Goal: Find specific page/section: Find specific page/section

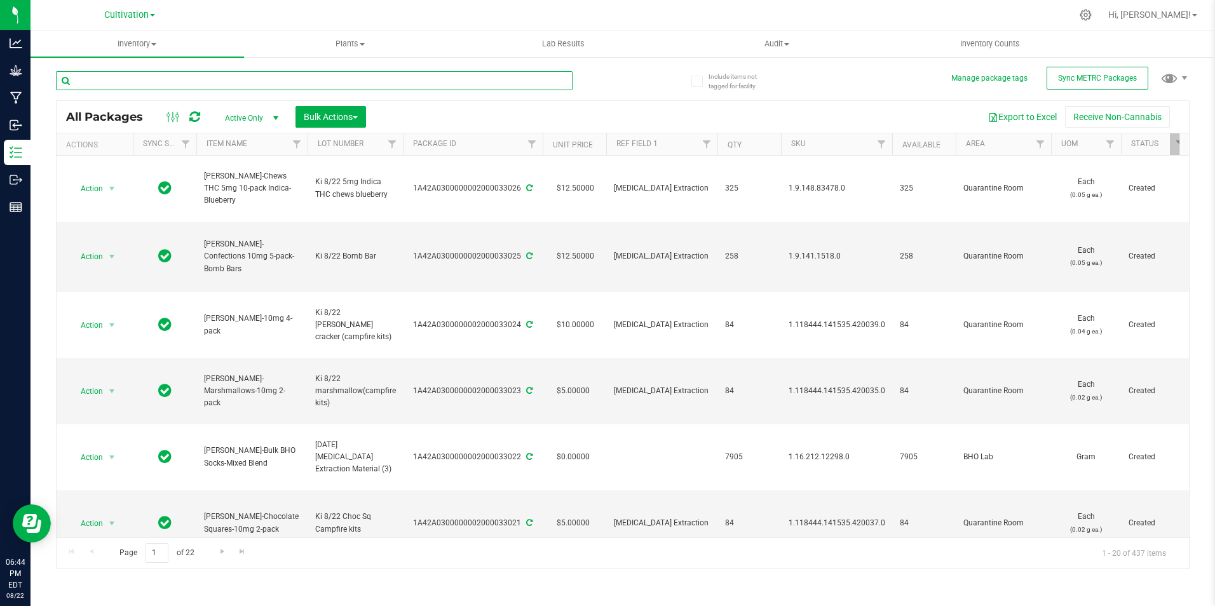
click at [202, 78] on input "text" at bounding box center [314, 80] width 517 height 19
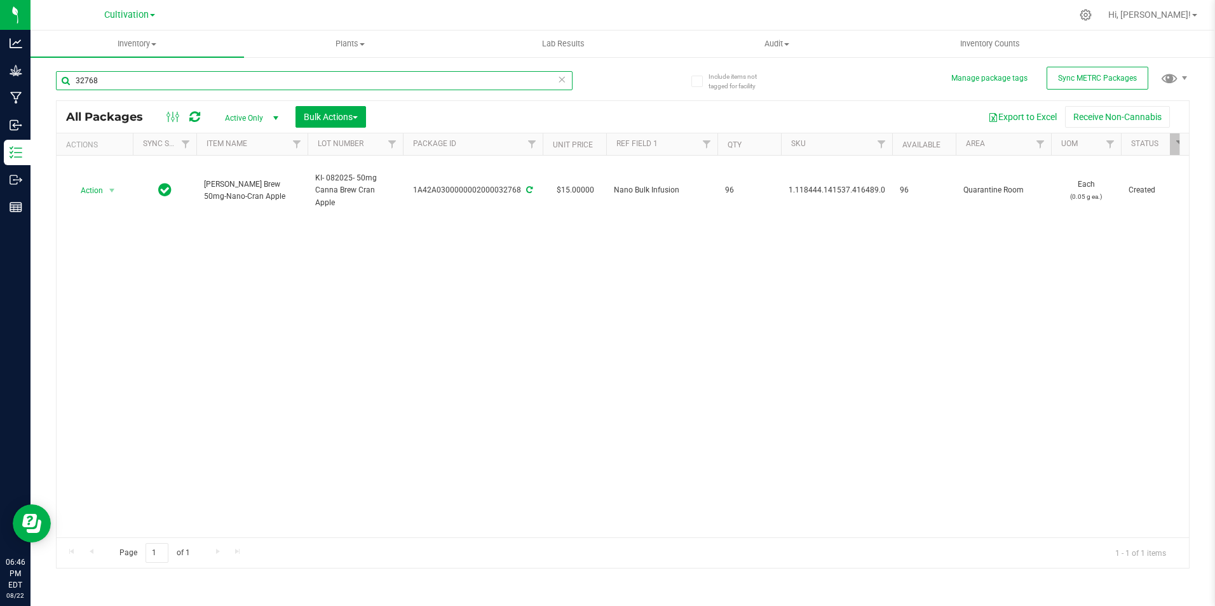
drag, startPoint x: 105, startPoint y: 80, endPoint x: 57, endPoint y: 77, distance: 47.8
click at [57, 77] on input "32768" at bounding box center [314, 80] width 517 height 19
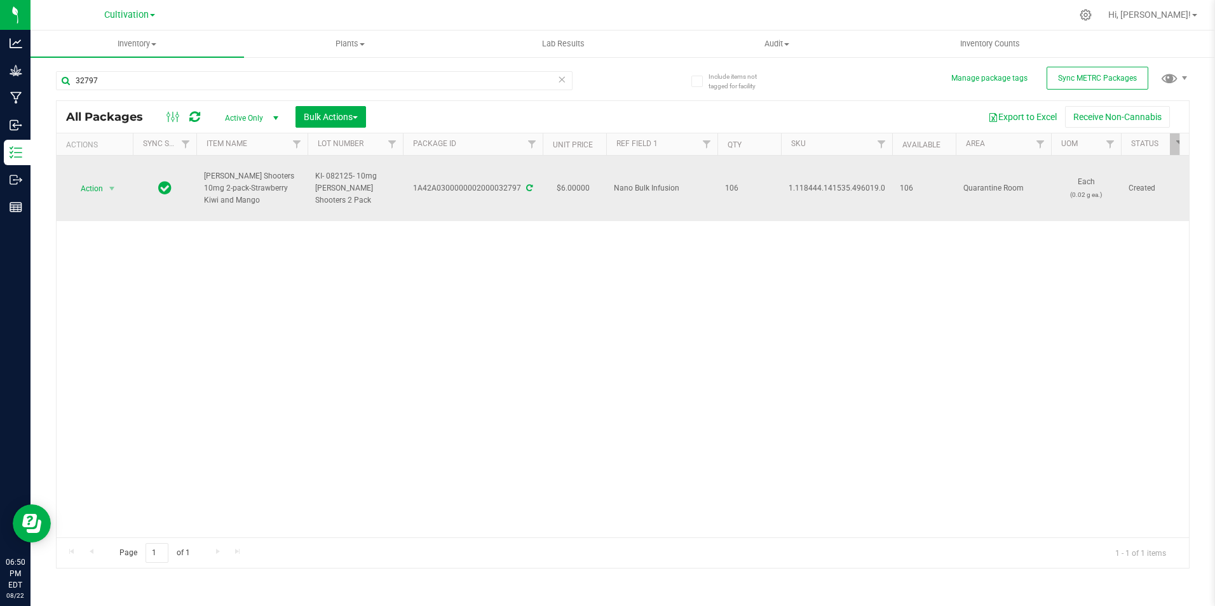
drag, startPoint x: 419, startPoint y: 194, endPoint x: 517, endPoint y: 197, distance: 97.9
click at [517, 197] on td "1A42A0300000002000032797" at bounding box center [473, 188] width 140 height 65
drag, startPoint x: 517, startPoint y: 197, endPoint x: 512, endPoint y: 215, distance: 19.1
click at [528, 222] on div "Action Action Adjust qty Create package Edit attributes Global inventory Locate…" at bounding box center [623, 347] width 1133 height 382
drag, startPoint x: 415, startPoint y: 195, endPoint x: 518, endPoint y: 196, distance: 103.0
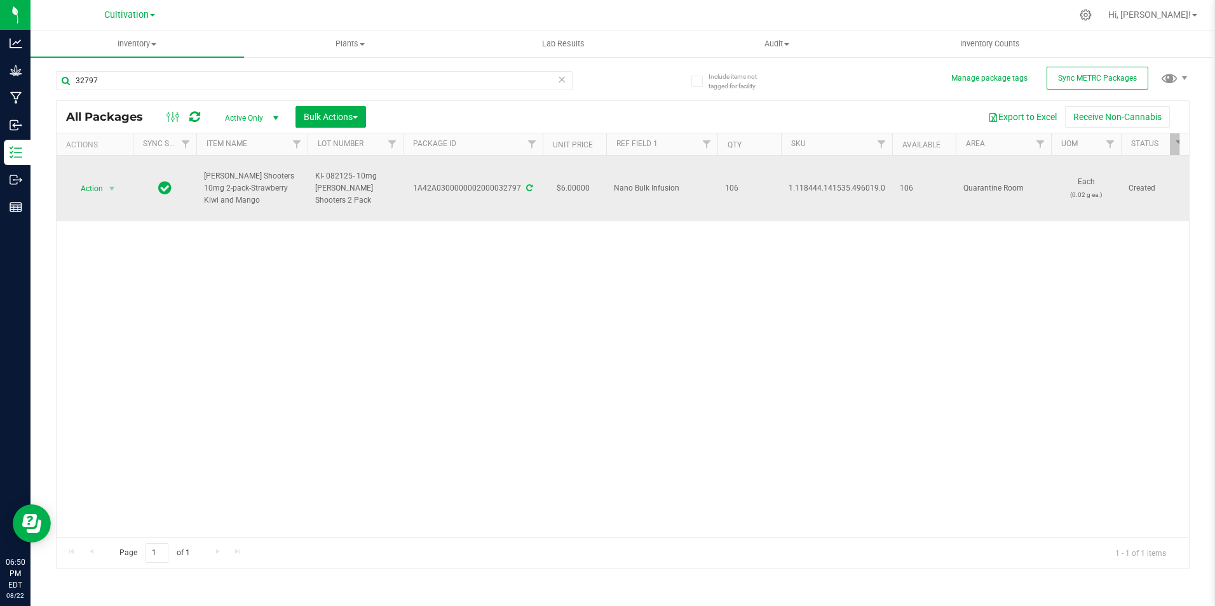
click at [518, 196] on td "1A42A0300000002000032797" at bounding box center [473, 188] width 140 height 65
copy div "1A42A0300000002000032797"
drag, startPoint x: 245, startPoint y: 203, endPoint x: 200, endPoint y: 186, distance: 48.3
click at [200, 186] on td "[PERSON_NAME] Shooters 10mg 2-pack-Strawberry Kiwi and Mango" at bounding box center [251, 188] width 111 height 65
copy span "[PERSON_NAME] Shooters 10mg 2-pack-Strawberry Kiwi and Mango"
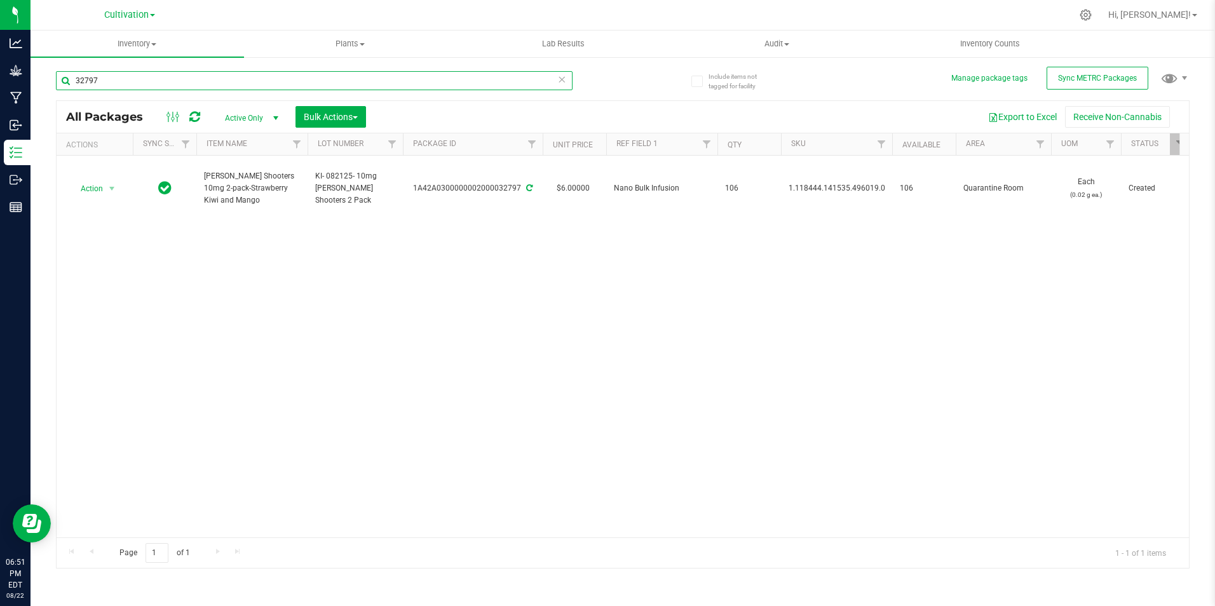
click at [104, 79] on input "32797" at bounding box center [314, 80] width 517 height 19
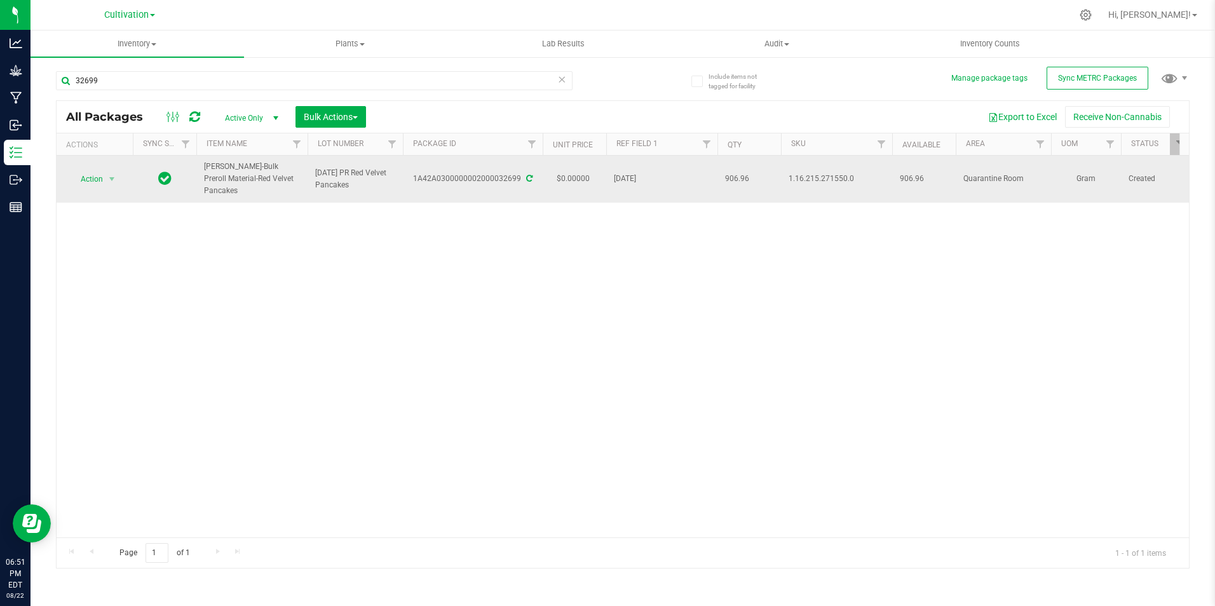
drag, startPoint x: 282, startPoint y: 179, endPoint x: 199, endPoint y: 172, distance: 83.0
click at [199, 172] on td "[PERSON_NAME]-Bulk Preroll Material-Red Velvet Pancakes" at bounding box center [251, 179] width 111 height 47
copy span "[PERSON_NAME]-Bulk Preroll Material-Red Velvet Pancakes"
drag, startPoint x: 416, startPoint y: 182, endPoint x: 519, endPoint y: 183, distance: 103.0
click at [519, 183] on div "1A42A0300000002000032699" at bounding box center [473, 179] width 144 height 12
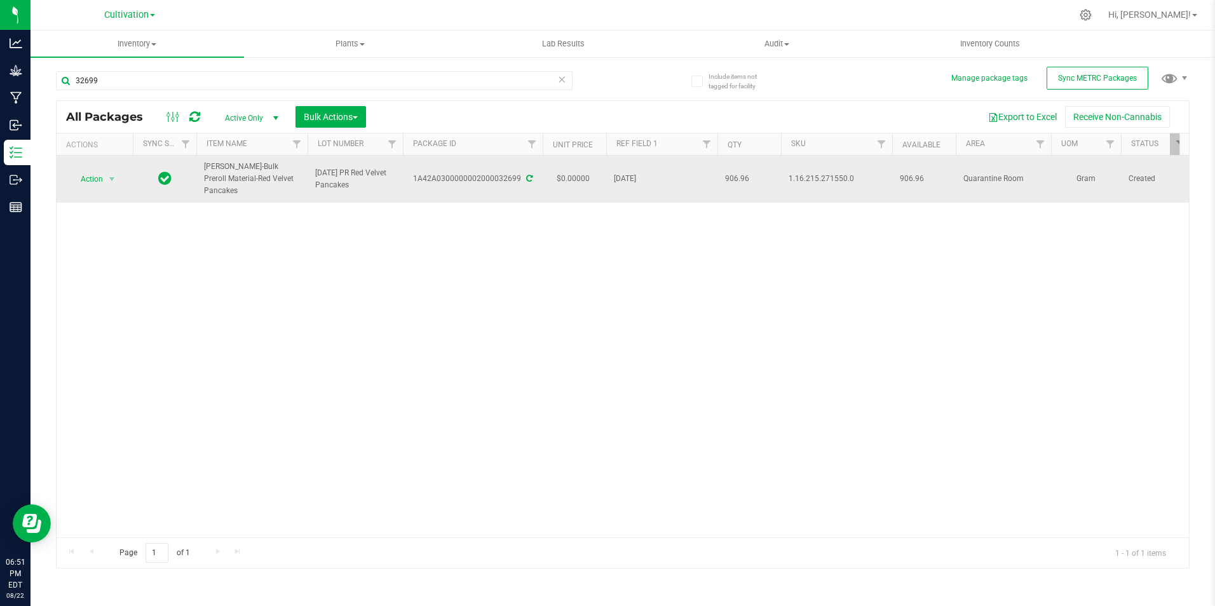
copy div "1A42A0300000002000032699"
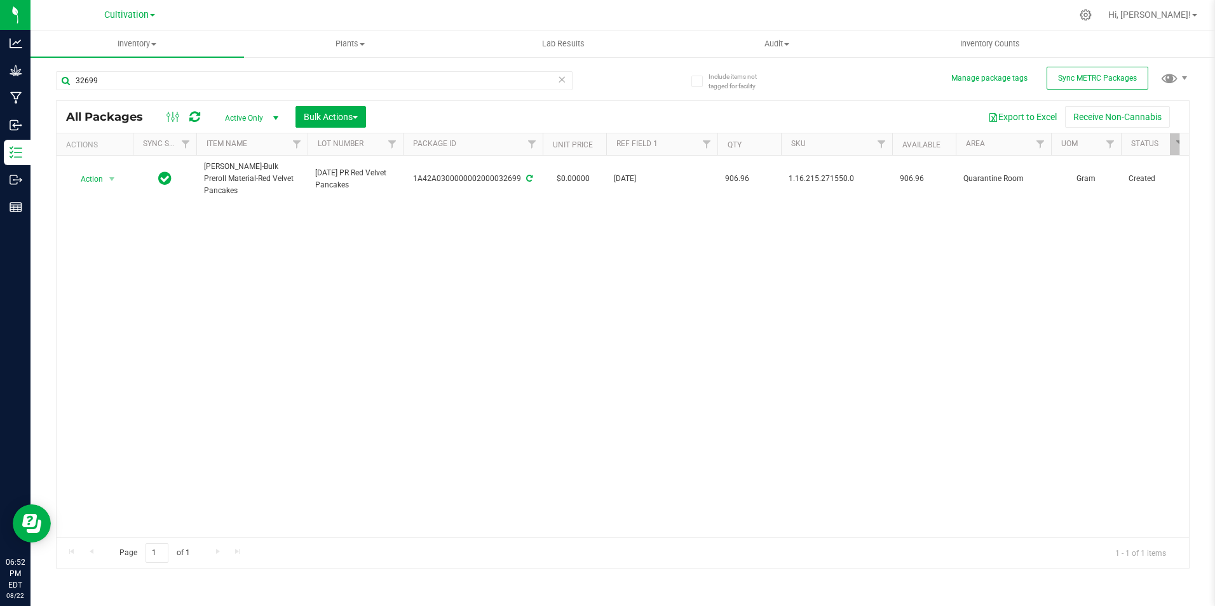
drag, startPoint x: 236, startPoint y: 531, endPoint x: 24, endPoint y: 18, distance: 554.6
click at [100, 81] on input "32699" at bounding box center [314, 80] width 517 height 19
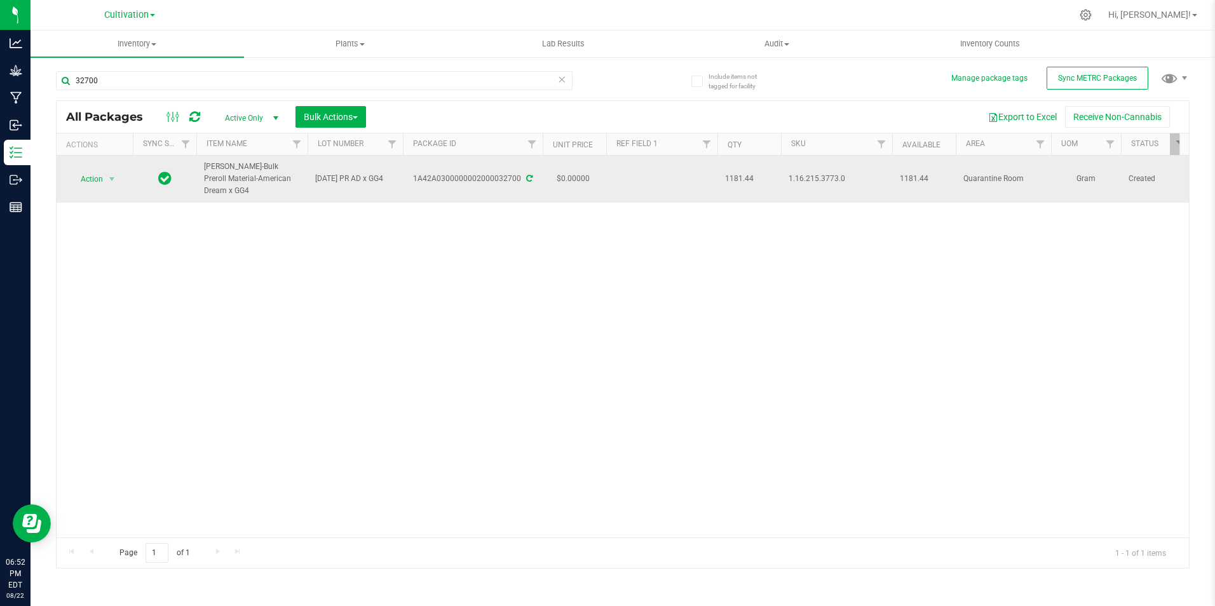
drag, startPoint x: 415, startPoint y: 178, endPoint x: 520, endPoint y: 179, distance: 104.9
click at [520, 179] on td "1A42A0300000002000032700" at bounding box center [473, 179] width 140 height 47
copy div "1A42A0300000002000032700"
drag, startPoint x: 280, startPoint y: 181, endPoint x: 195, endPoint y: 172, distance: 86.2
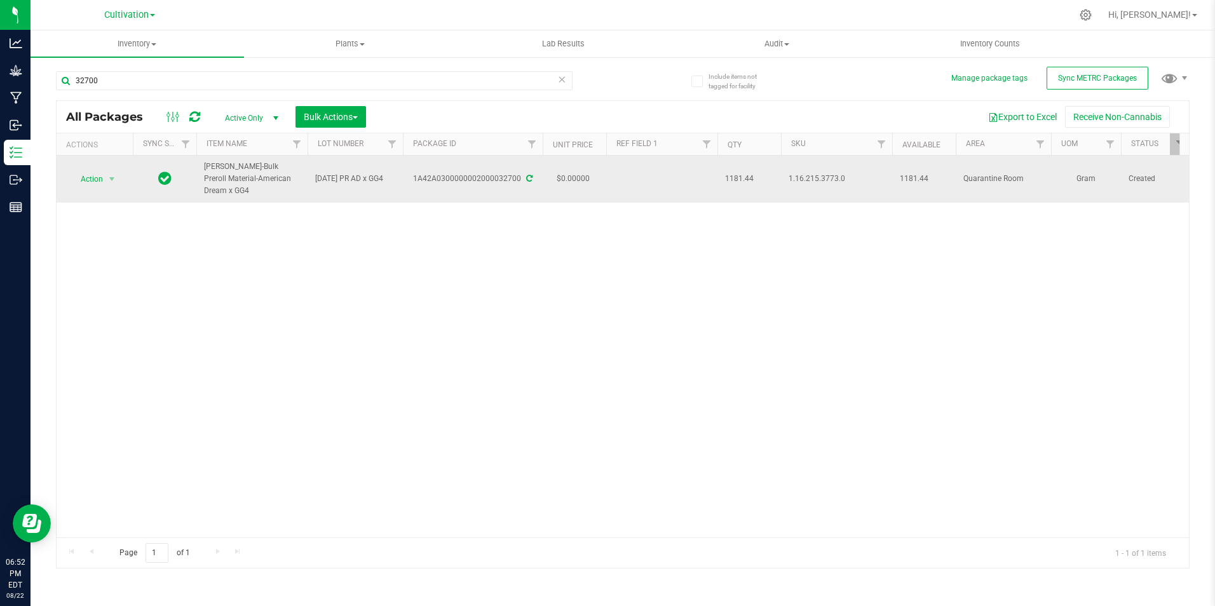
copy tr "[PERSON_NAME]-Bulk Preroll Material-American Dream x GG4"
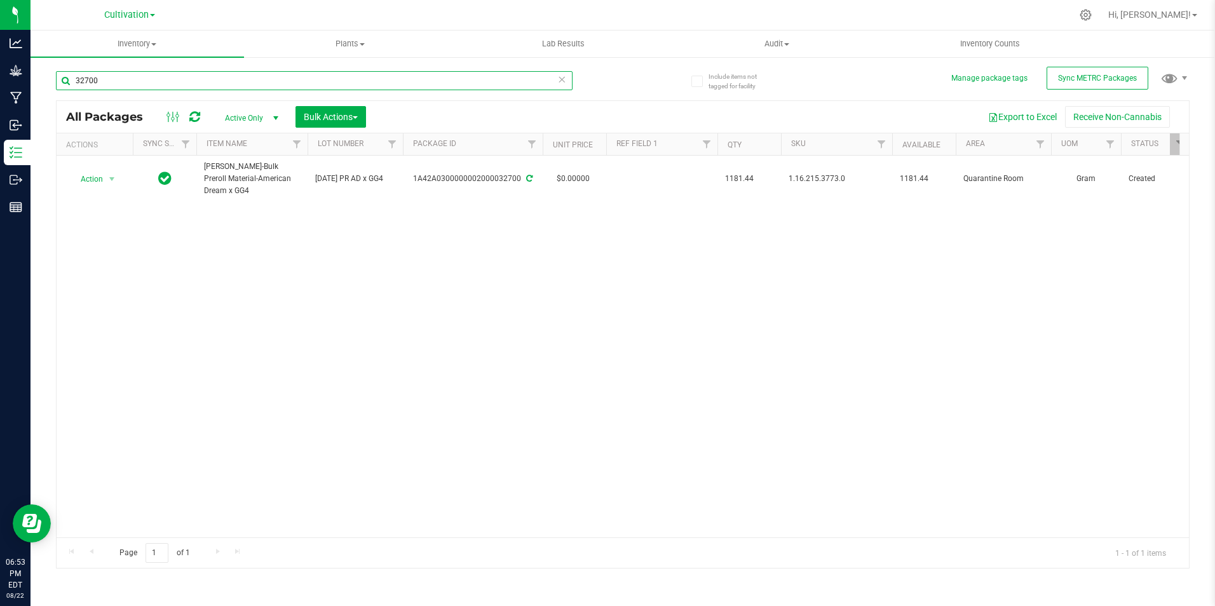
click at [109, 85] on input "32700" at bounding box center [314, 80] width 517 height 19
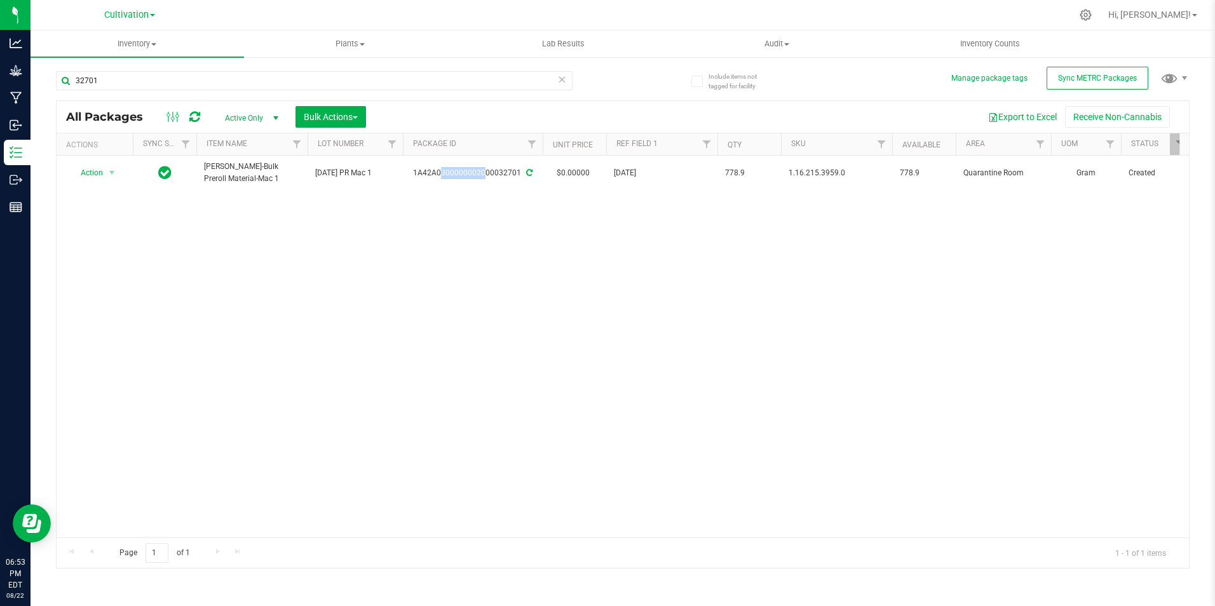
drag, startPoint x: 418, startPoint y: 180, endPoint x: 465, endPoint y: 191, distance: 49.0
click at [465, 189] on td "1A42A0300000002000032701" at bounding box center [473, 173] width 140 height 34
drag, startPoint x: 465, startPoint y: 191, endPoint x: 429, endPoint y: 220, distance: 46.2
click at [441, 243] on div "Action Action Adjust qty Create package Edit attributes Global inventory Locate…" at bounding box center [623, 347] width 1133 height 382
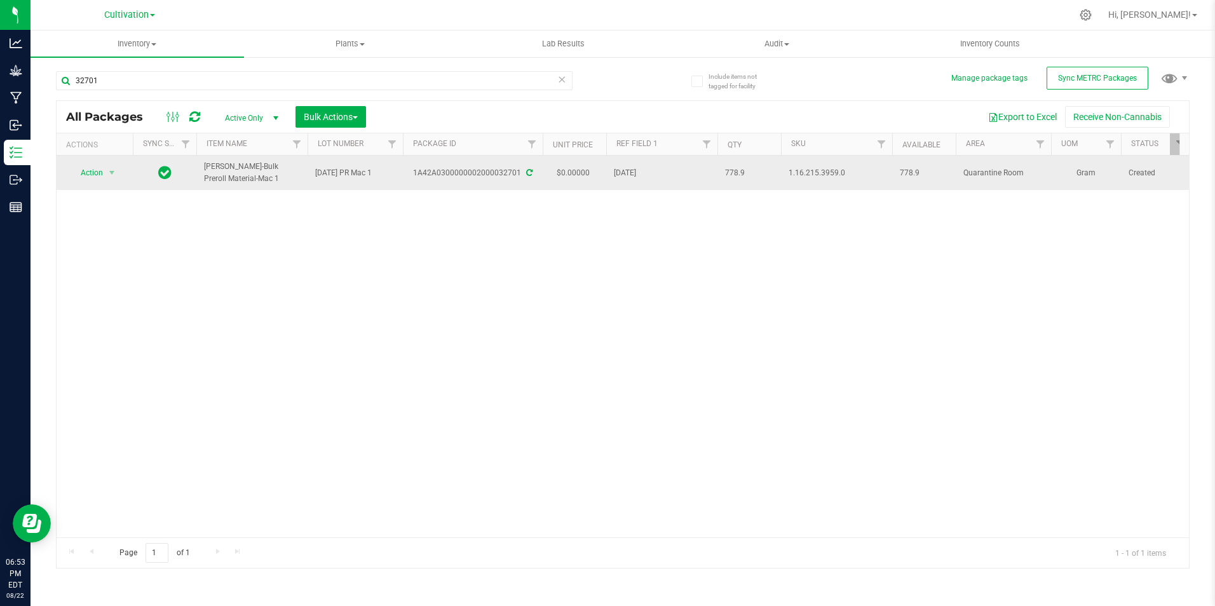
drag, startPoint x: 432, startPoint y: 177, endPoint x: 523, endPoint y: 181, distance: 91.0
click at [523, 181] on td "1A42A0300000002000032701" at bounding box center [473, 173] width 140 height 34
copy div "1A42A0300000002000032701"
drag, startPoint x: 229, startPoint y: 179, endPoint x: 203, endPoint y: 175, distance: 26.3
click at [203, 175] on td "[PERSON_NAME]-Bulk Preroll Material-Mac 1" at bounding box center [251, 173] width 111 height 34
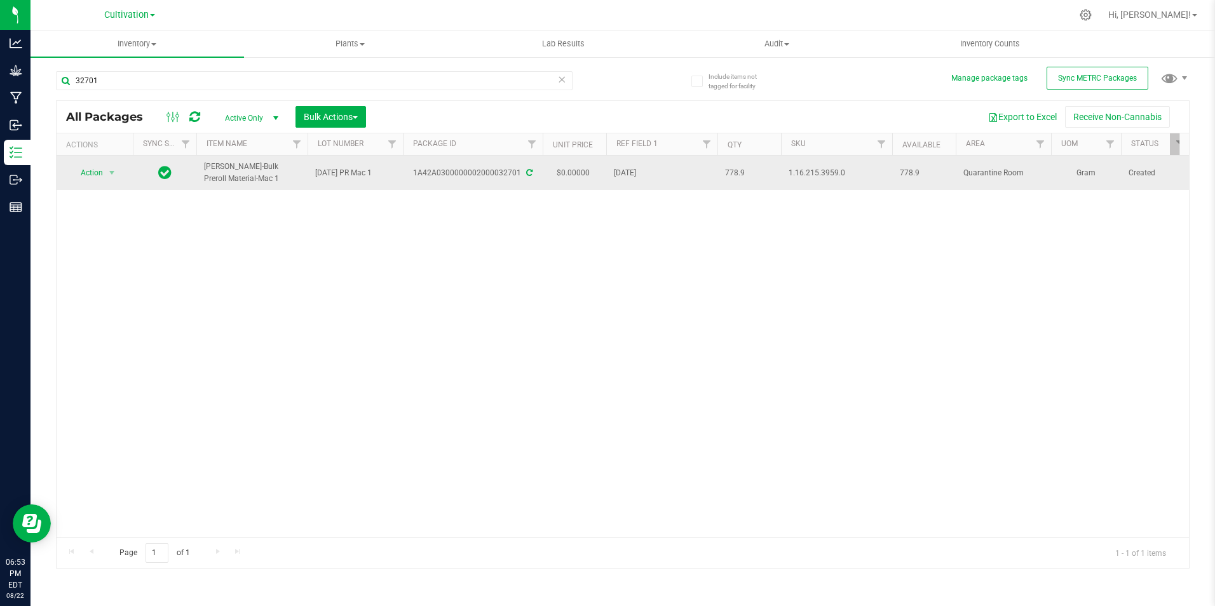
copy span "[PERSON_NAME]-Bulk Preroll Material-Mac 1"
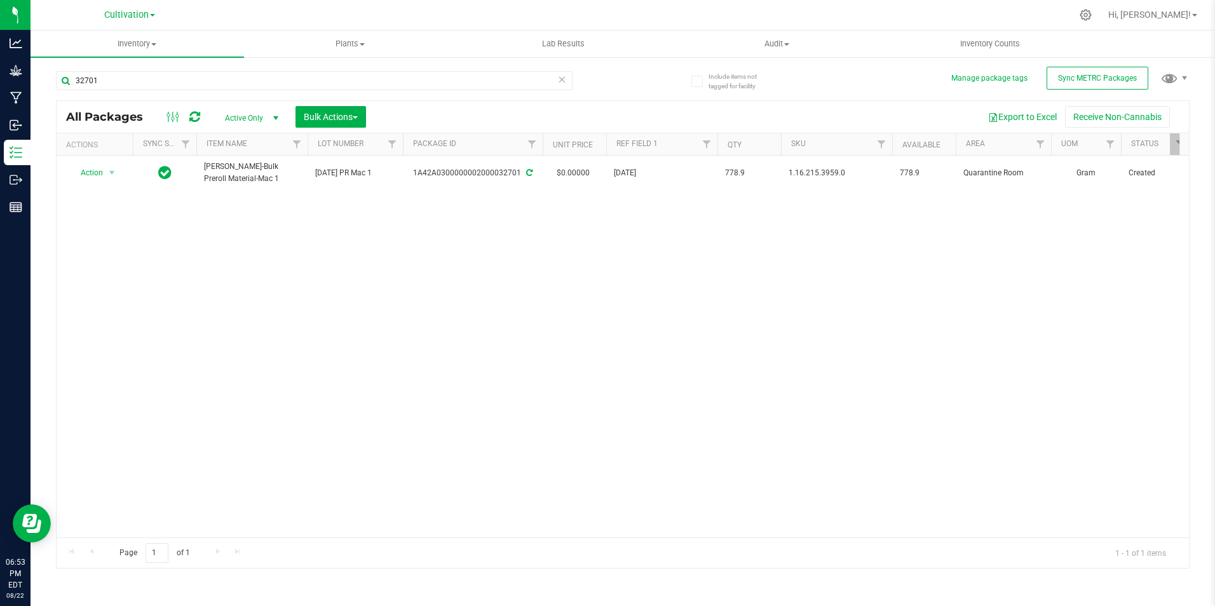
drag, startPoint x: 249, startPoint y: 528, endPoint x: 279, endPoint y: 531, distance: 30.1
click at [292, 530] on div "Action Action Adjust qty Create package Edit attributes Global inventory Locate…" at bounding box center [623, 347] width 1133 height 382
click at [105, 87] on input "32701" at bounding box center [314, 80] width 517 height 19
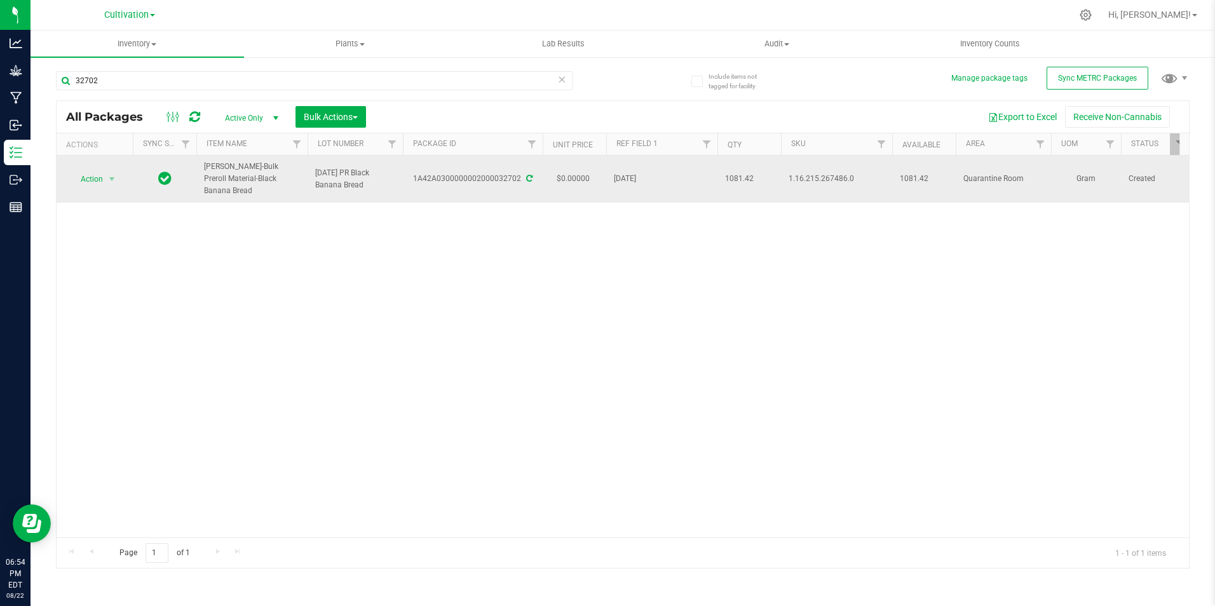
drag, startPoint x: 411, startPoint y: 175, endPoint x: 517, endPoint y: 188, distance: 106.9
click at [517, 188] on td "1A42A0300000002000032702" at bounding box center [473, 179] width 140 height 47
copy div "1A42A0300000002000032702"
drag, startPoint x: 253, startPoint y: 179, endPoint x: 202, endPoint y: 168, distance: 52.7
click at [202, 168] on td "[PERSON_NAME]-Bulk Preroll Material-Black Banana Bread" at bounding box center [251, 179] width 111 height 47
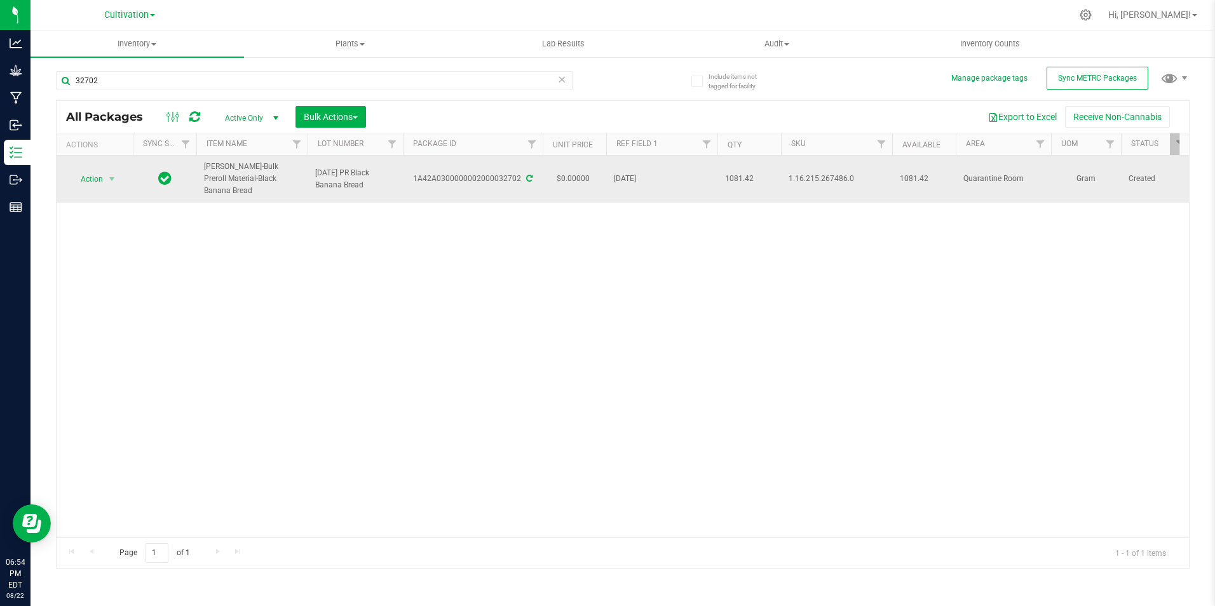
copy span "[PERSON_NAME]-Bulk Preroll Material-Black Banana Bread"
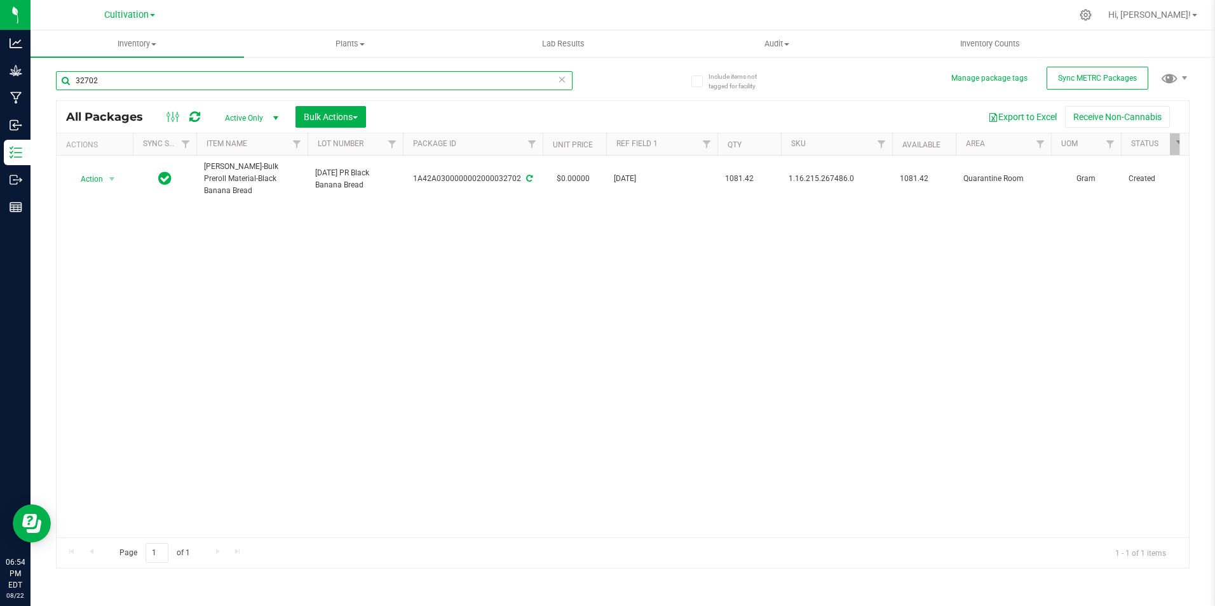
click at [144, 83] on input "32702" at bounding box center [314, 80] width 517 height 19
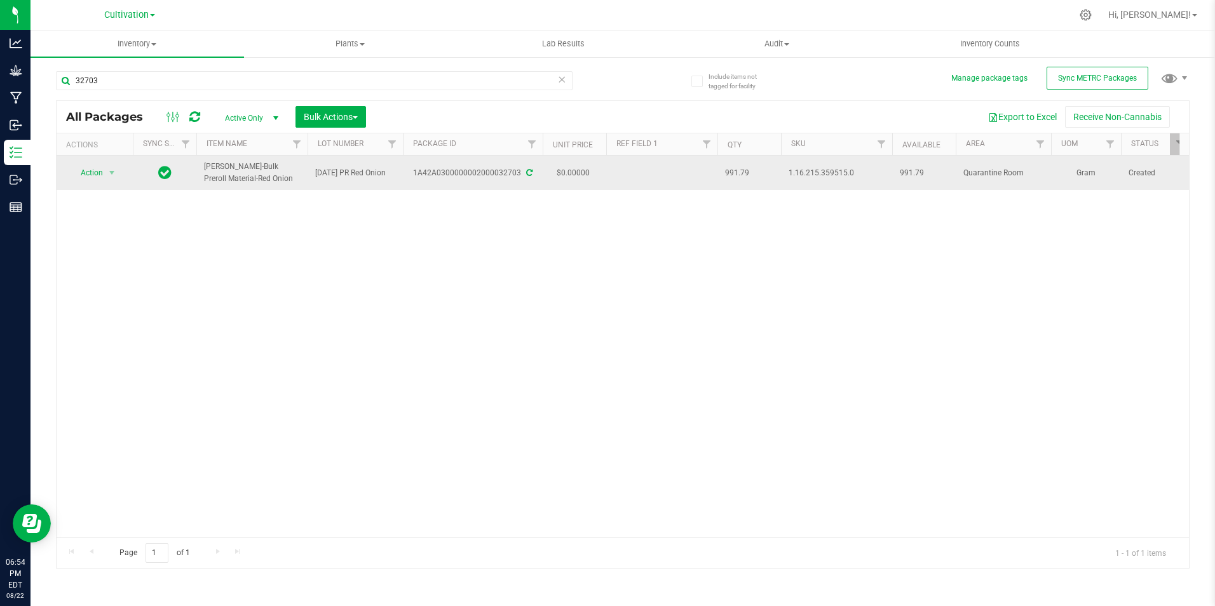
drag, startPoint x: 413, startPoint y: 182, endPoint x: 519, endPoint y: 183, distance: 105.5
click at [519, 183] on td "1A42A0300000002000032703" at bounding box center [473, 173] width 140 height 34
drag, startPoint x: 242, startPoint y: 179, endPoint x: 205, endPoint y: 167, distance: 39.4
click at [205, 167] on span "[PERSON_NAME]-Bulk Preroll Material-Red Onion" at bounding box center [252, 173] width 96 height 24
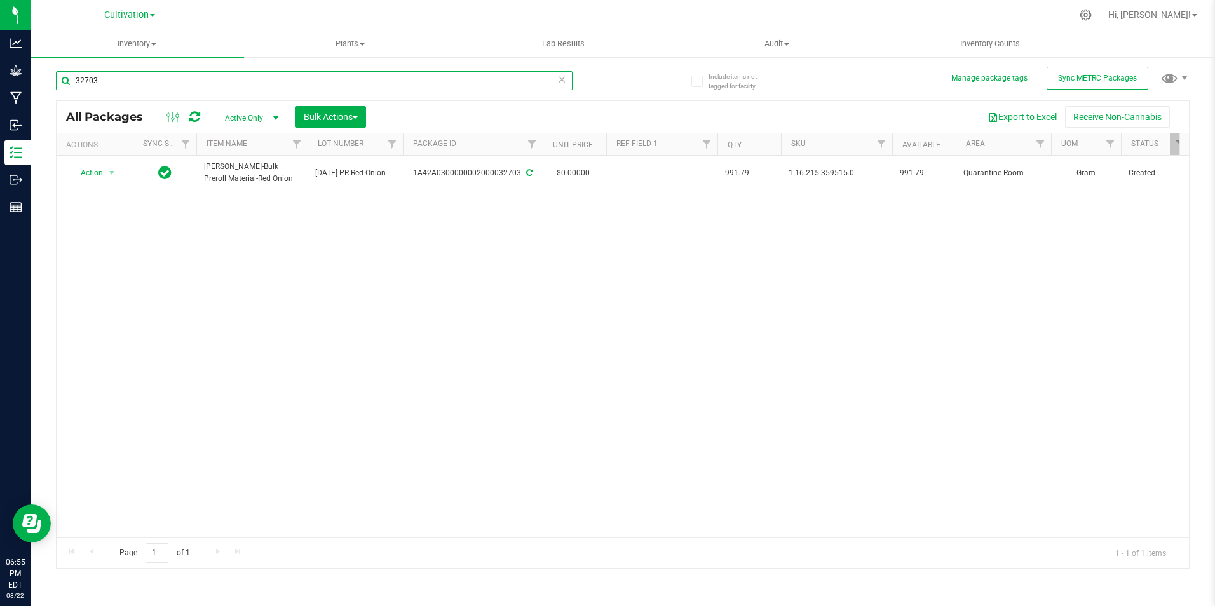
click at [222, 79] on input "32703" at bounding box center [314, 80] width 517 height 19
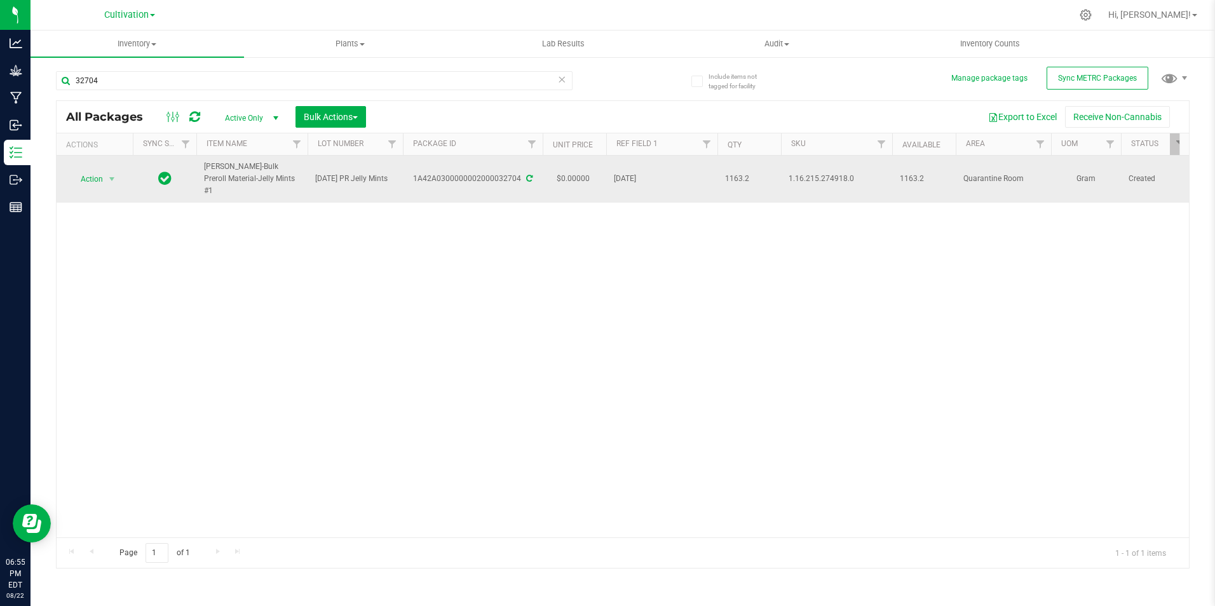
drag, startPoint x: 416, startPoint y: 179, endPoint x: 519, endPoint y: 189, distance: 103.4
click at [519, 189] on td "1A42A0300000002000032704" at bounding box center [473, 179] width 140 height 47
drag, startPoint x: 252, startPoint y: 177, endPoint x: 202, endPoint y: 169, distance: 51.4
click at [202, 169] on td "[PERSON_NAME]-Bulk Preroll Material-Jelly Mints #1" at bounding box center [251, 179] width 111 height 47
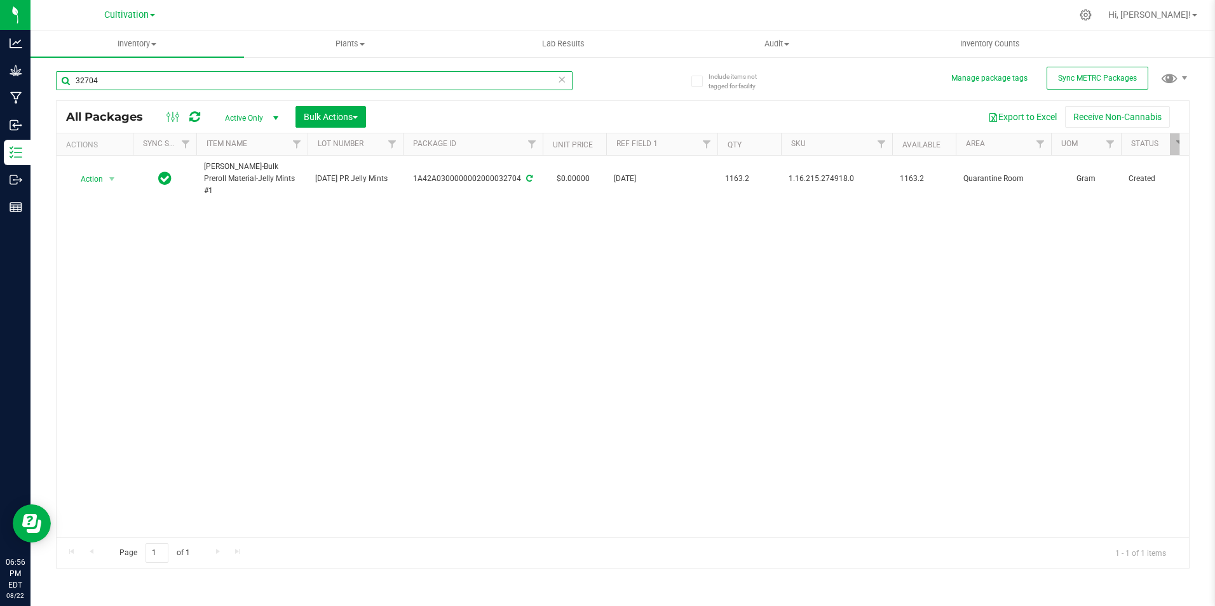
click at [132, 84] on input "32704" at bounding box center [314, 80] width 517 height 19
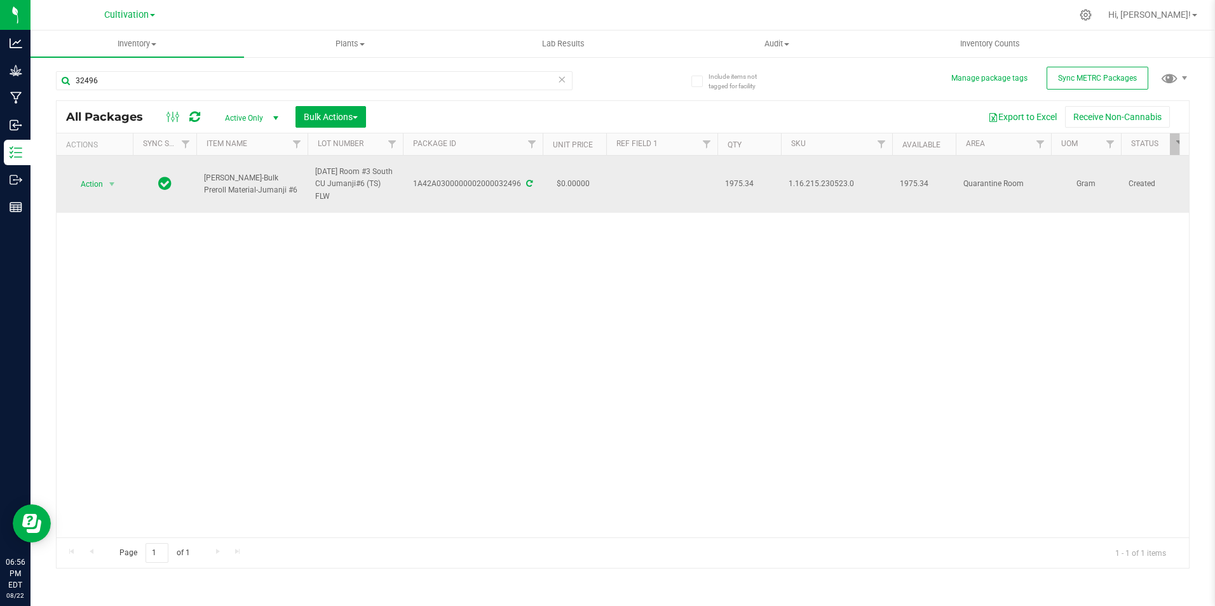
drag, startPoint x: 519, startPoint y: 188, endPoint x: 413, endPoint y: 186, distance: 106.8
click at [413, 186] on div "1A42A0300000002000032496" at bounding box center [473, 184] width 144 height 12
drag, startPoint x: 244, startPoint y: 190, endPoint x: 201, endPoint y: 176, distance: 45.4
click at [201, 176] on td "[PERSON_NAME]-Bulk Preroll Material-Jumanji #6" at bounding box center [251, 184] width 111 height 57
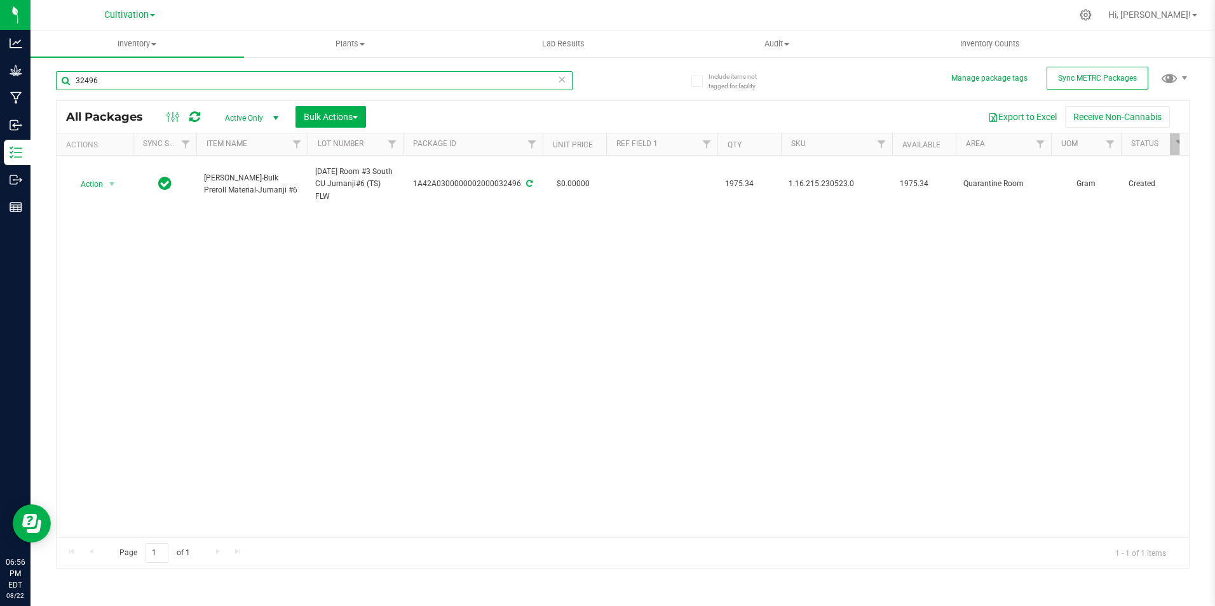
click at [109, 81] on input "32496" at bounding box center [314, 80] width 517 height 19
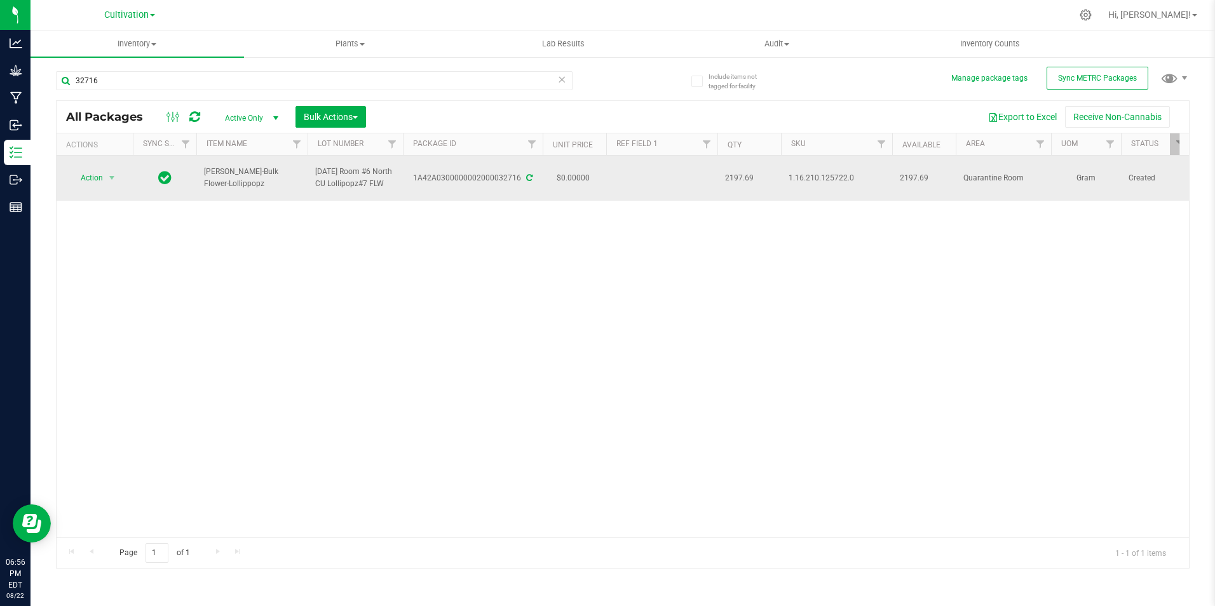
drag, startPoint x: 414, startPoint y: 186, endPoint x: 519, endPoint y: 193, distance: 105.1
click at [519, 193] on td "1A42A0300000002000032716" at bounding box center [473, 178] width 140 height 45
drag, startPoint x: 239, startPoint y: 185, endPoint x: 198, endPoint y: 182, distance: 40.8
click at [198, 182] on td "[PERSON_NAME]-Bulk Flower-Lollippopz" at bounding box center [251, 178] width 111 height 45
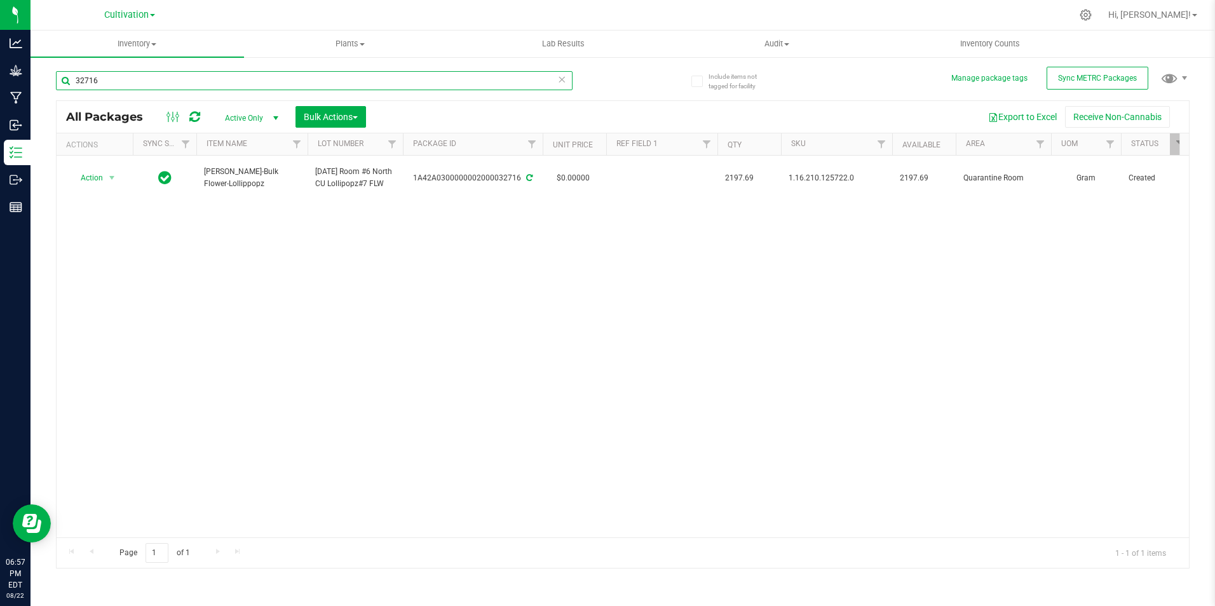
click at [92, 81] on input "32716" at bounding box center [314, 80] width 517 height 19
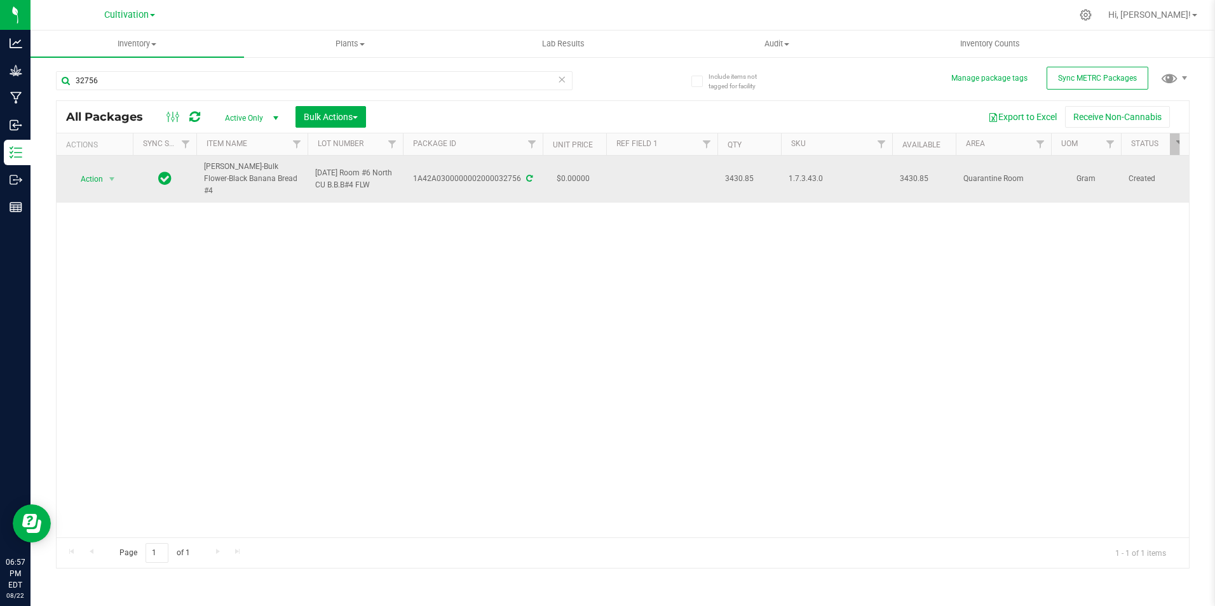
drag, startPoint x: 417, startPoint y: 184, endPoint x: 519, endPoint y: 195, distance: 102.3
click at [519, 195] on td "1A42A0300000002000032756" at bounding box center [473, 179] width 140 height 47
drag, startPoint x: 250, startPoint y: 186, endPoint x: 200, endPoint y: 173, distance: 52.4
click at [200, 173] on td "[PERSON_NAME]-Bulk Flower-Black Banana Bread #4" at bounding box center [251, 179] width 111 height 47
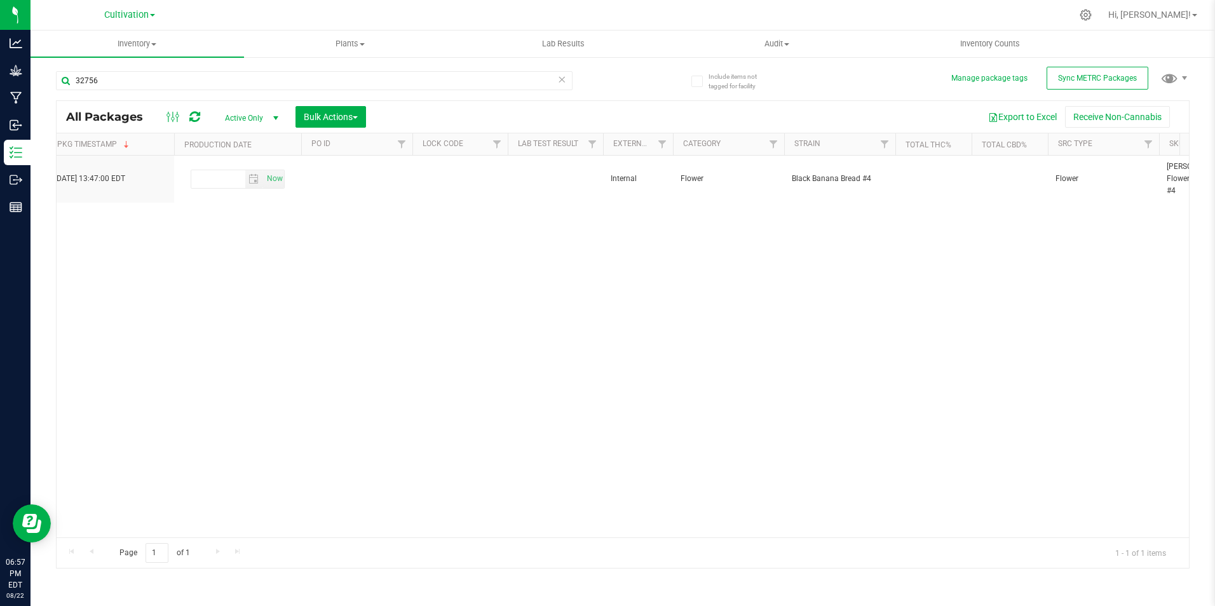
scroll to position [0, 2135]
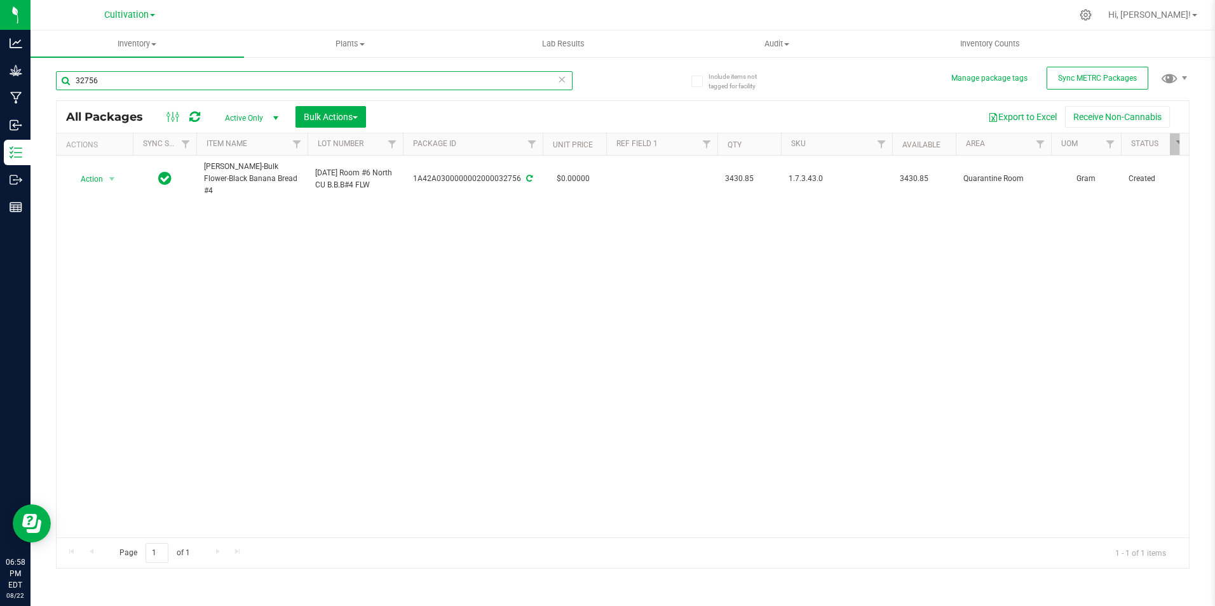
click at [123, 76] on input "32756" at bounding box center [314, 80] width 517 height 19
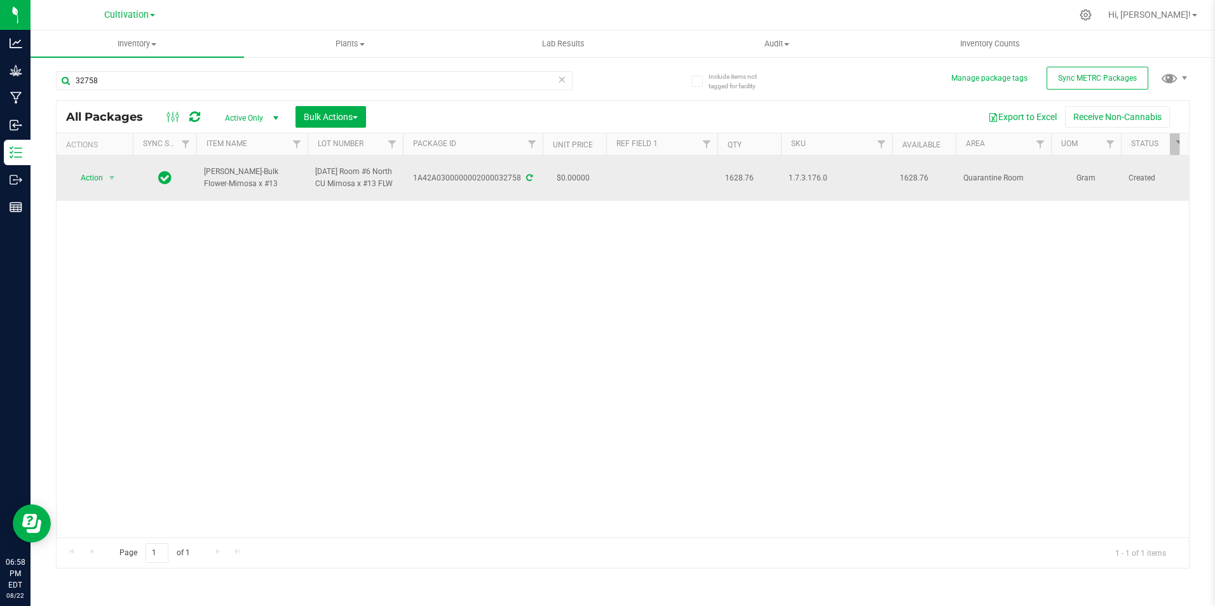
drag, startPoint x: 416, startPoint y: 181, endPoint x: 521, endPoint y: 195, distance: 105.8
click at [521, 195] on td "1A42A0300000002000032758" at bounding box center [473, 178] width 140 height 45
drag, startPoint x: 226, startPoint y: 183, endPoint x: 202, endPoint y: 174, distance: 25.1
click at [202, 174] on td "[PERSON_NAME]-Bulk Flower-Mimosa x #13" at bounding box center [251, 178] width 111 height 45
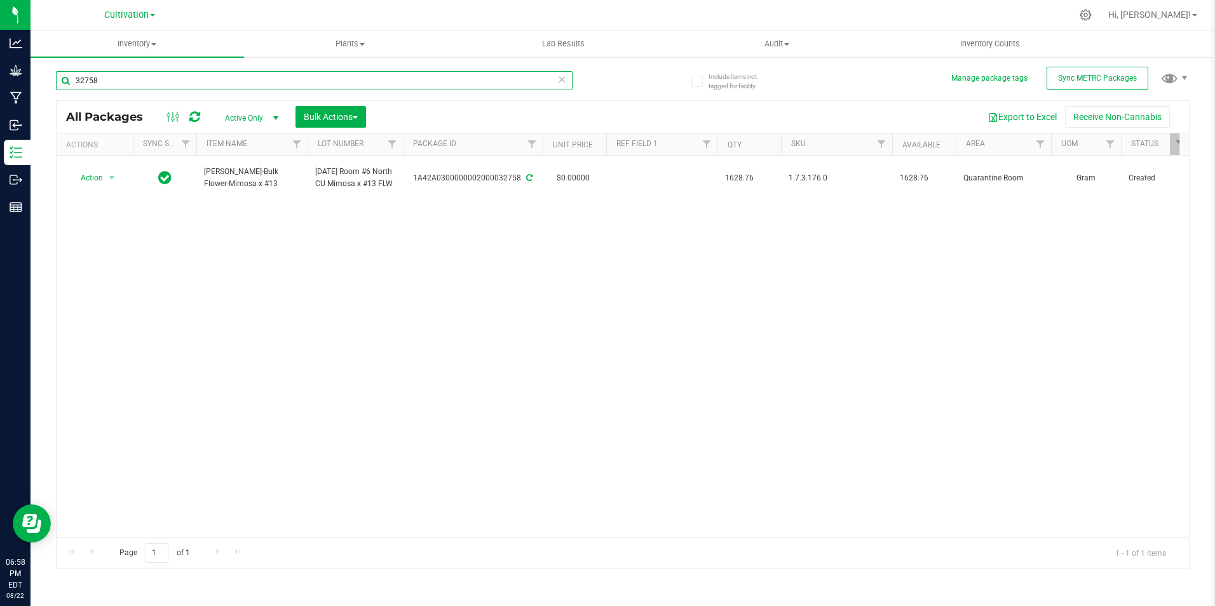
click at [195, 80] on input "32758" at bounding box center [314, 80] width 517 height 19
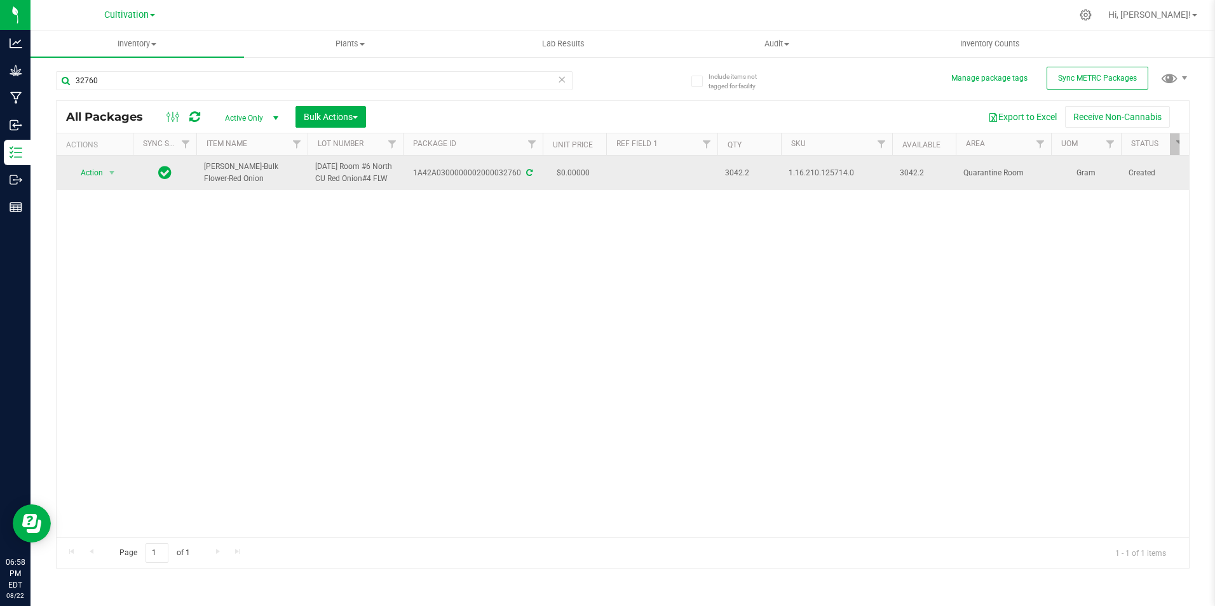
drag, startPoint x: 415, startPoint y: 190, endPoint x: 521, endPoint y: 196, distance: 105.7
click at [521, 190] on td "1A42A0300000002000032760" at bounding box center [473, 173] width 140 height 34
drag, startPoint x: 231, startPoint y: 186, endPoint x: 200, endPoint y: 175, distance: 33.6
click at [200, 177] on td "[PERSON_NAME]-Bulk Flower-Red Onion" at bounding box center [251, 173] width 111 height 34
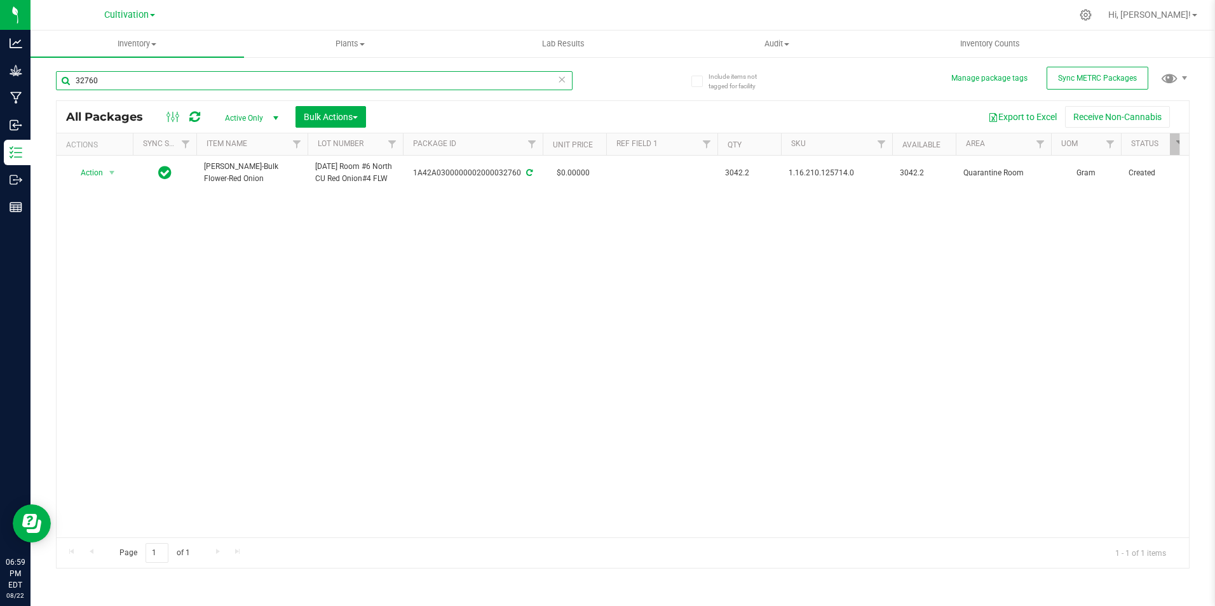
click at [126, 76] on input "32760" at bounding box center [314, 80] width 517 height 19
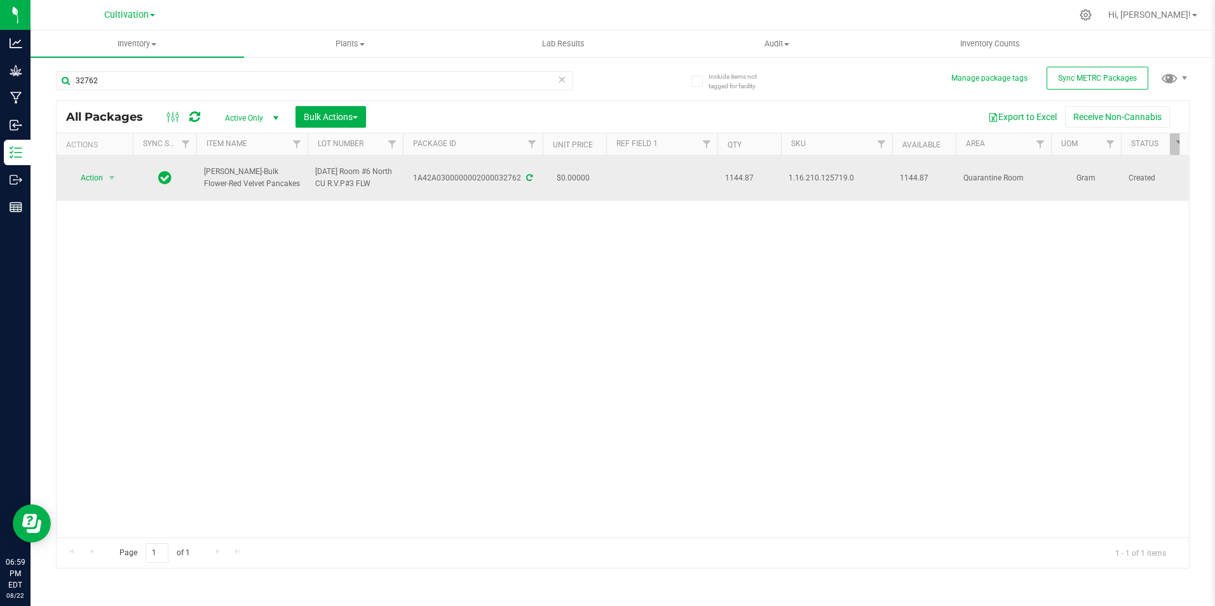
drag, startPoint x: 418, startPoint y: 189, endPoint x: 517, endPoint y: 184, distance: 99.9
click at [517, 184] on td "1A42A0300000002000032762" at bounding box center [473, 178] width 140 height 45
drag, startPoint x: 246, startPoint y: 182, endPoint x: 237, endPoint y: 176, distance: 10.6
click at [224, 176] on span "[PERSON_NAME]-Bulk Flower-Red Velvet Pancakes" at bounding box center [252, 178] width 96 height 24
drag, startPoint x: 237, startPoint y: 176, endPoint x: 278, endPoint y: 189, distance: 42.6
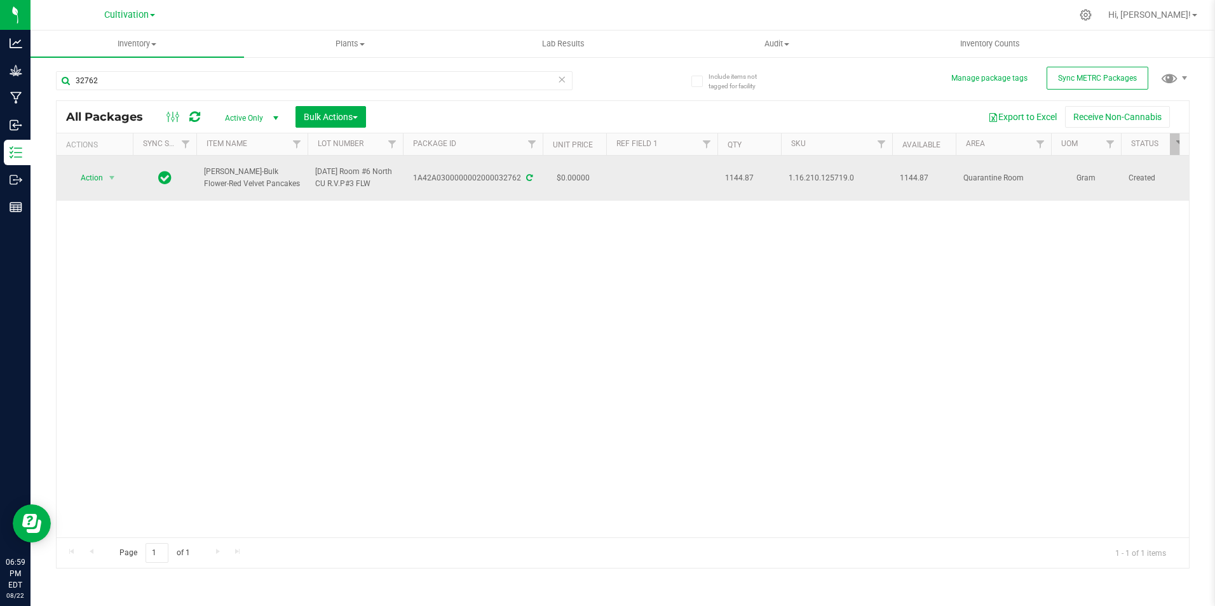
click at [278, 201] on div "Action Action Adjust qty Create package Edit attributes Global inventory Locate…" at bounding box center [623, 347] width 1133 height 382
drag, startPoint x: 263, startPoint y: 182, endPoint x: 203, endPoint y: 170, distance: 61.6
click at [203, 170] on td "[PERSON_NAME]-Bulk Flower-Red Velvet Pancakes" at bounding box center [251, 178] width 111 height 45
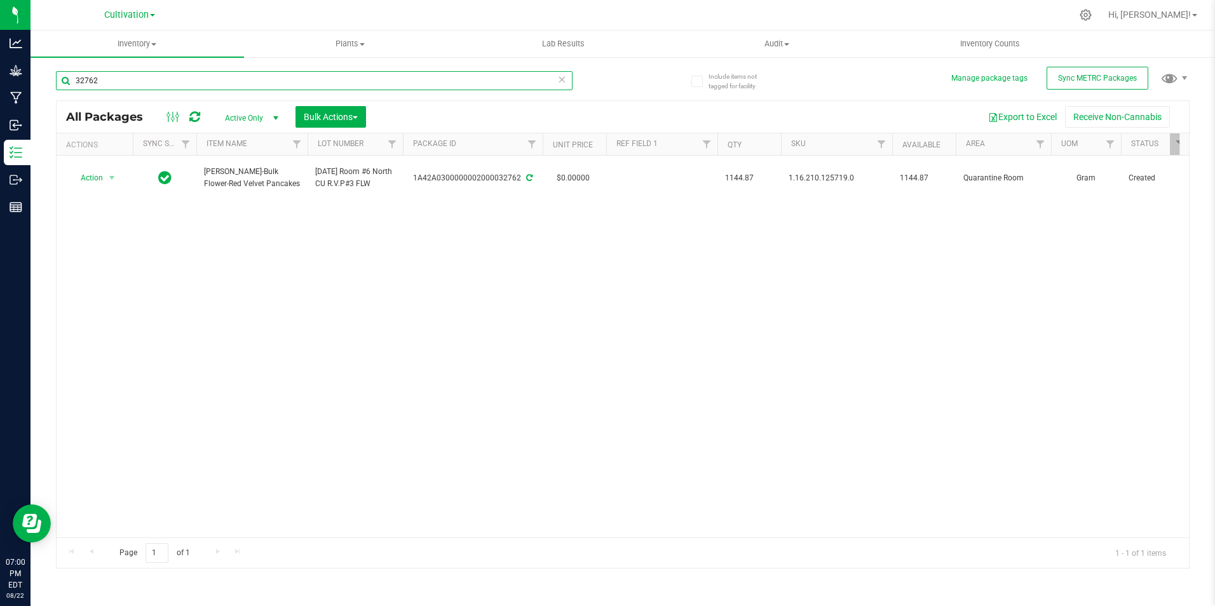
click at [135, 81] on input "32762" at bounding box center [314, 80] width 517 height 19
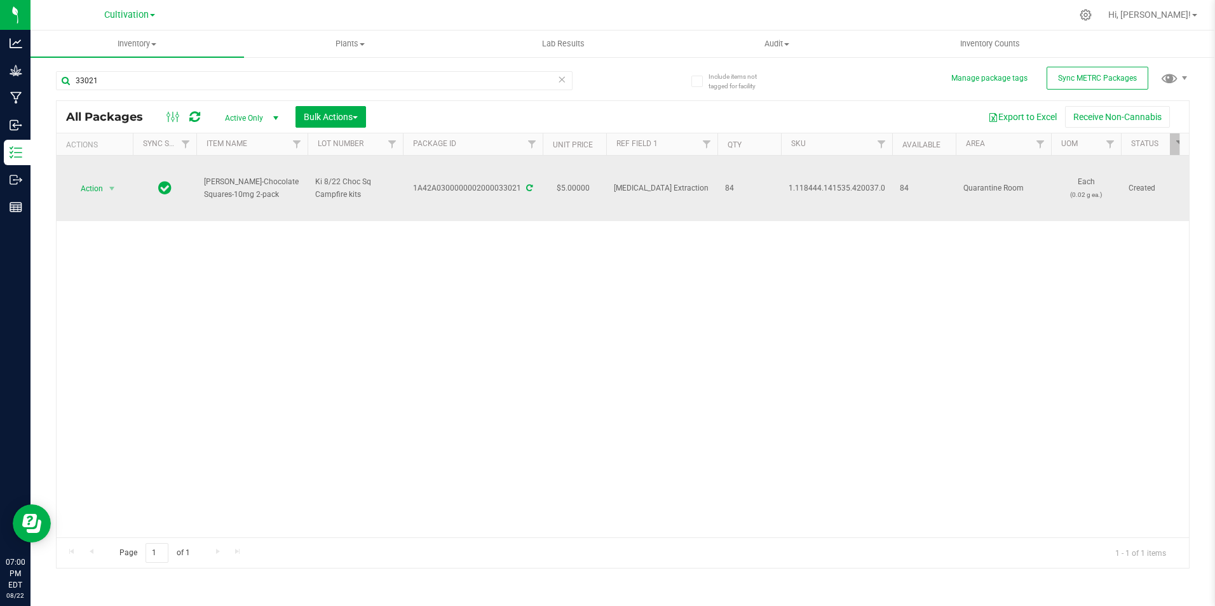
drag, startPoint x: 258, startPoint y: 193, endPoint x: 206, endPoint y: 179, distance: 54.0
click at [206, 179] on span "[PERSON_NAME]-Chocolate Squares-10mg 2-pack" at bounding box center [252, 188] width 96 height 24
drag, startPoint x: 415, startPoint y: 191, endPoint x: 520, endPoint y: 202, distance: 105.4
click at [520, 202] on td "1A42A0300000002000033021" at bounding box center [473, 188] width 140 height 65
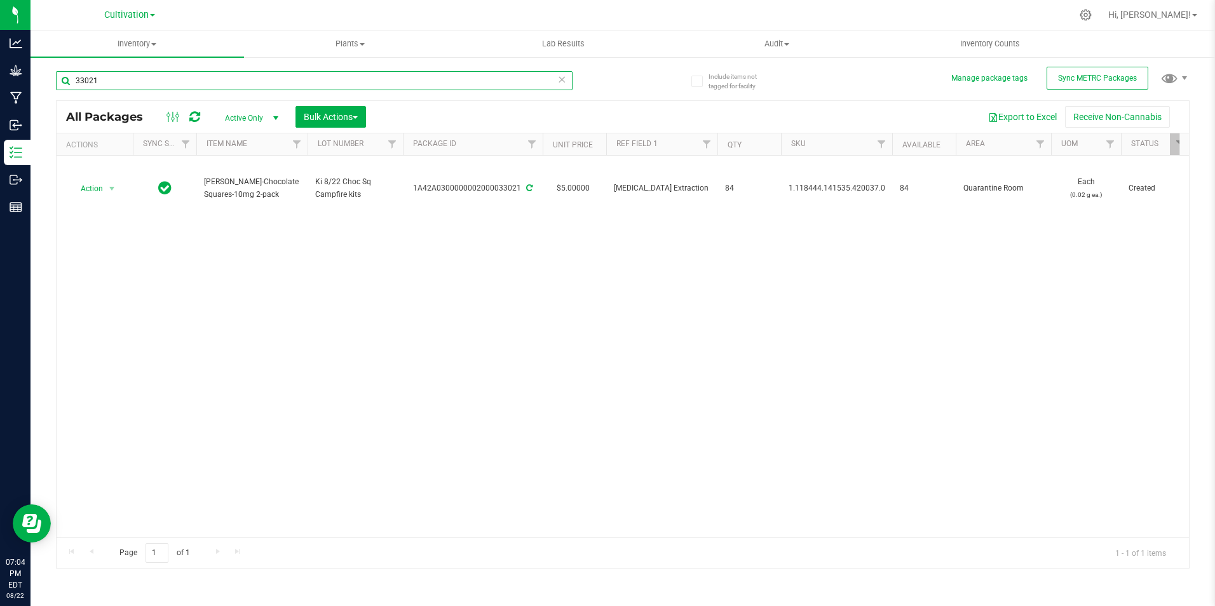
click at [192, 77] on input "33021" at bounding box center [314, 80] width 517 height 19
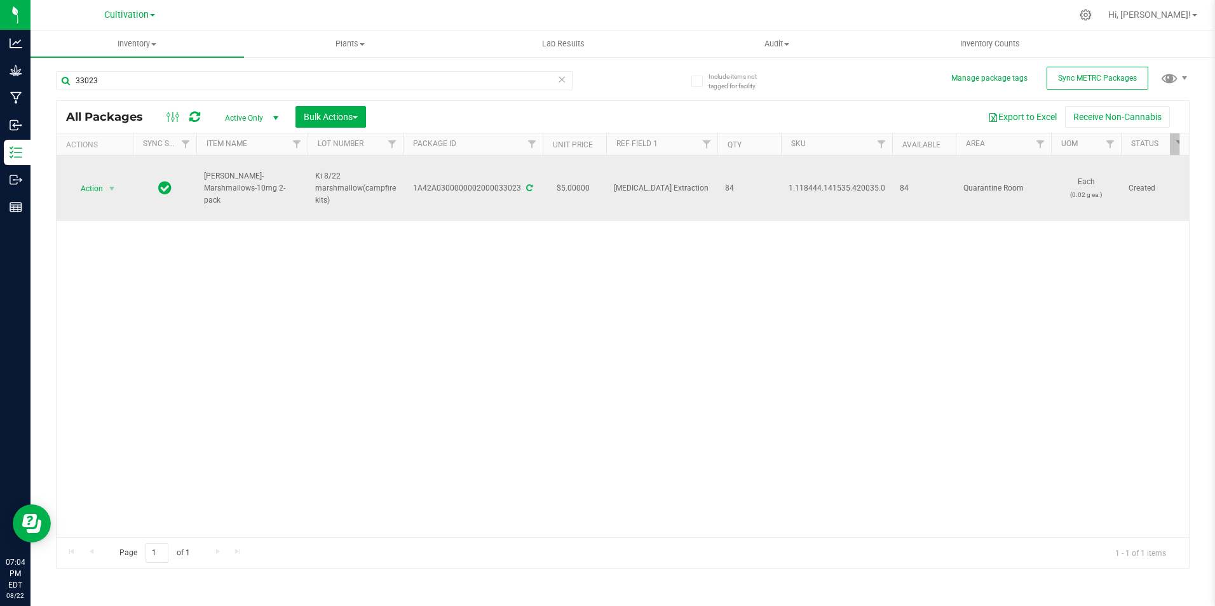
drag, startPoint x: 416, startPoint y: 195, endPoint x: 521, endPoint y: 207, distance: 105.6
click at [521, 207] on td "1A42A0300000002000033023" at bounding box center [473, 188] width 140 height 65
drag, startPoint x: 236, startPoint y: 192, endPoint x: 202, endPoint y: 178, distance: 37.1
click at [202, 178] on td "[PERSON_NAME]-Marshmallows-10mg 2-pack" at bounding box center [251, 188] width 111 height 65
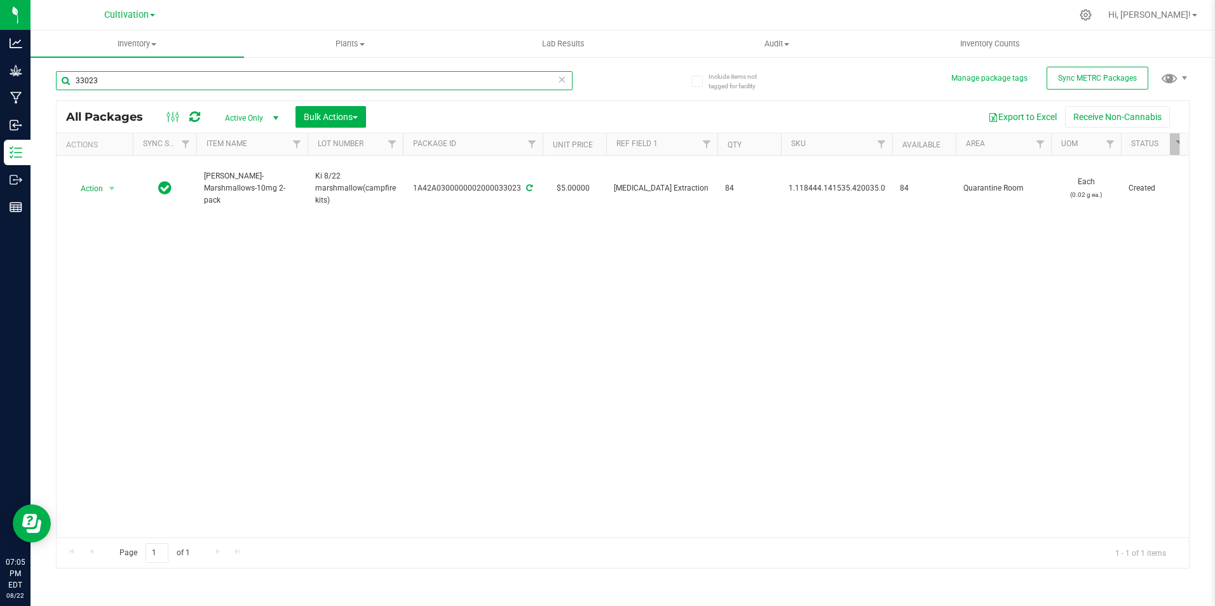
click at [107, 86] on input "33023" at bounding box center [314, 80] width 517 height 19
type input "33024"
type input "[DATE]"
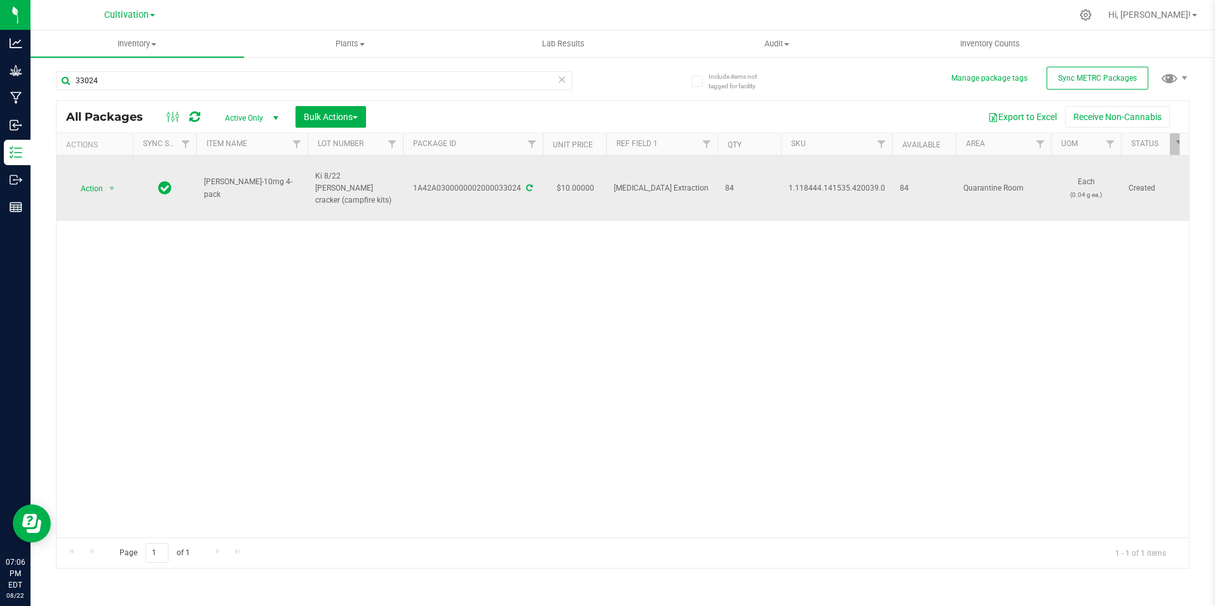
drag, startPoint x: 415, startPoint y: 190, endPoint x: 521, endPoint y: 195, distance: 105.6
click at [521, 195] on div "1A42A0300000002000033024" at bounding box center [473, 188] width 144 height 12
drag, startPoint x: 235, startPoint y: 191, endPoint x: 203, endPoint y: 181, distance: 33.2
click at [203, 181] on td "[PERSON_NAME]-10mg 4-pack" at bounding box center [251, 188] width 111 height 65
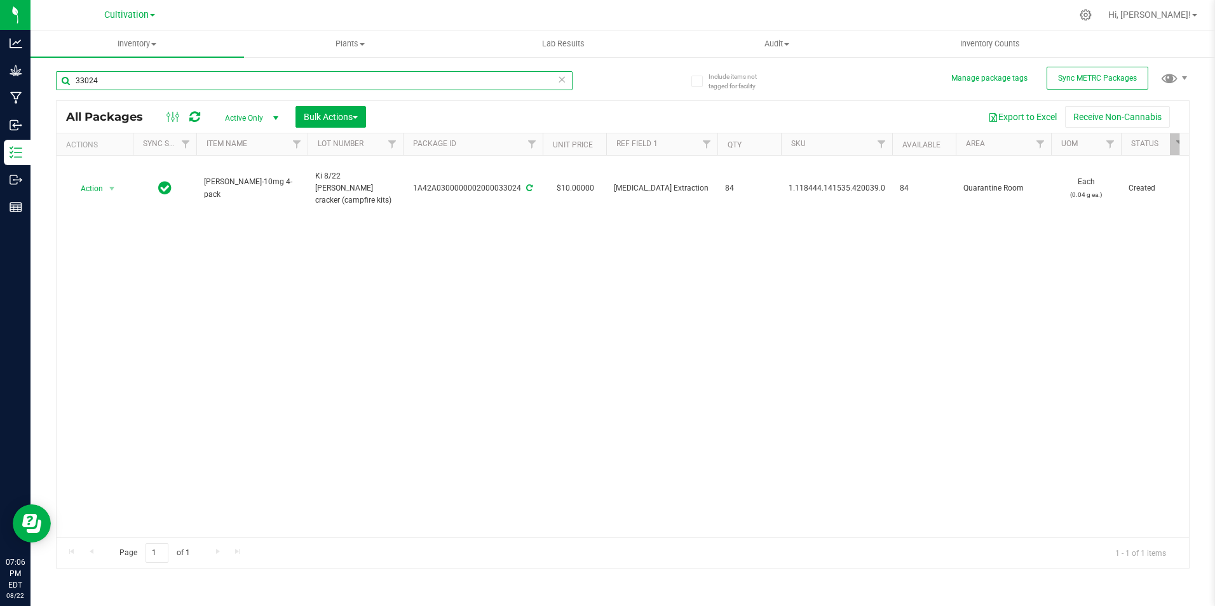
click at [119, 83] on input "33024" at bounding box center [314, 80] width 517 height 19
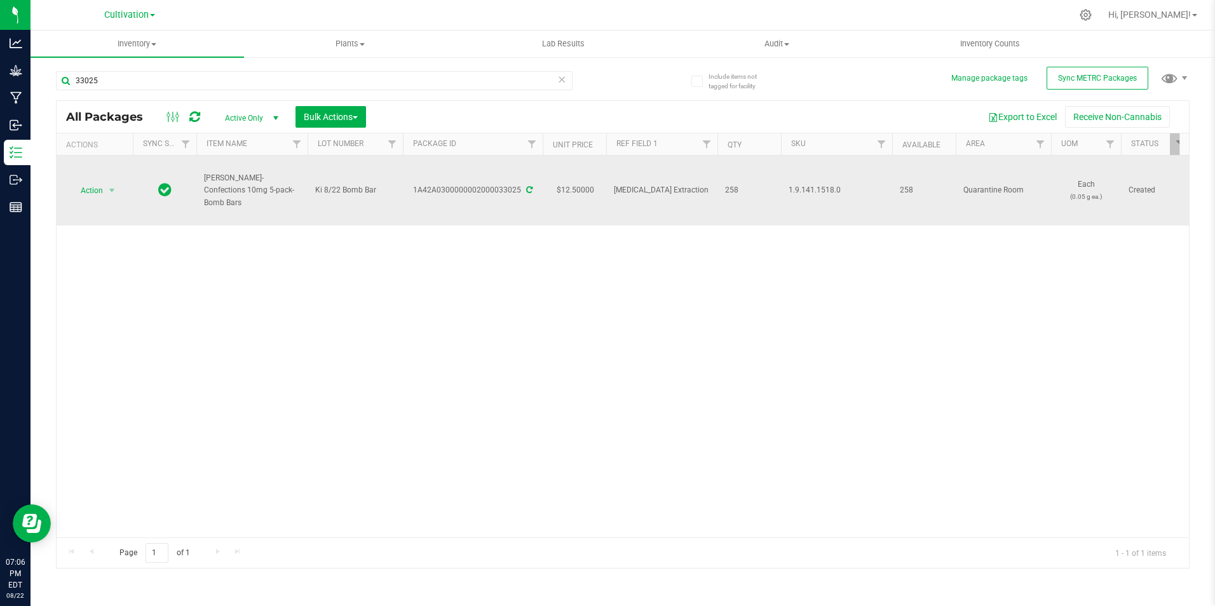
drag, startPoint x: 416, startPoint y: 197, endPoint x: 520, endPoint y: 196, distance: 103.6
click at [520, 196] on td "1A42A0300000002000033025" at bounding box center [473, 191] width 140 height 70
drag, startPoint x: 263, startPoint y: 197, endPoint x: 203, endPoint y: 186, distance: 61.3
click at [203, 186] on td "[PERSON_NAME]-Confections 10mg 5-pack-Bomb Bars" at bounding box center [251, 191] width 111 height 70
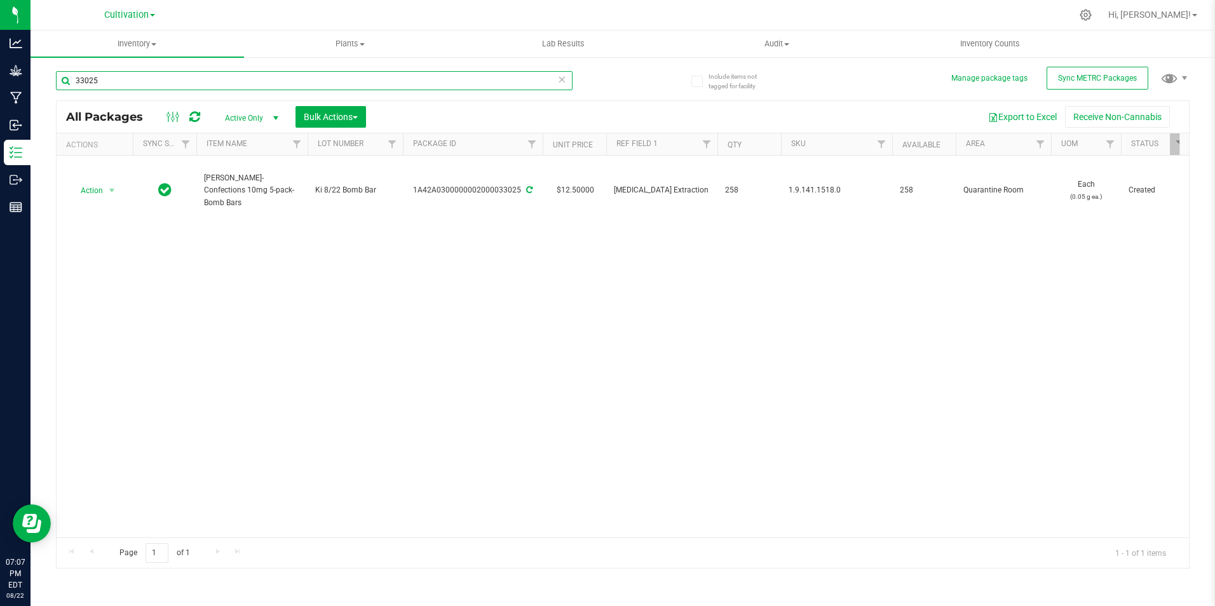
click at [132, 84] on input "33025" at bounding box center [314, 80] width 517 height 19
type input "33026"
type input "[DATE]"
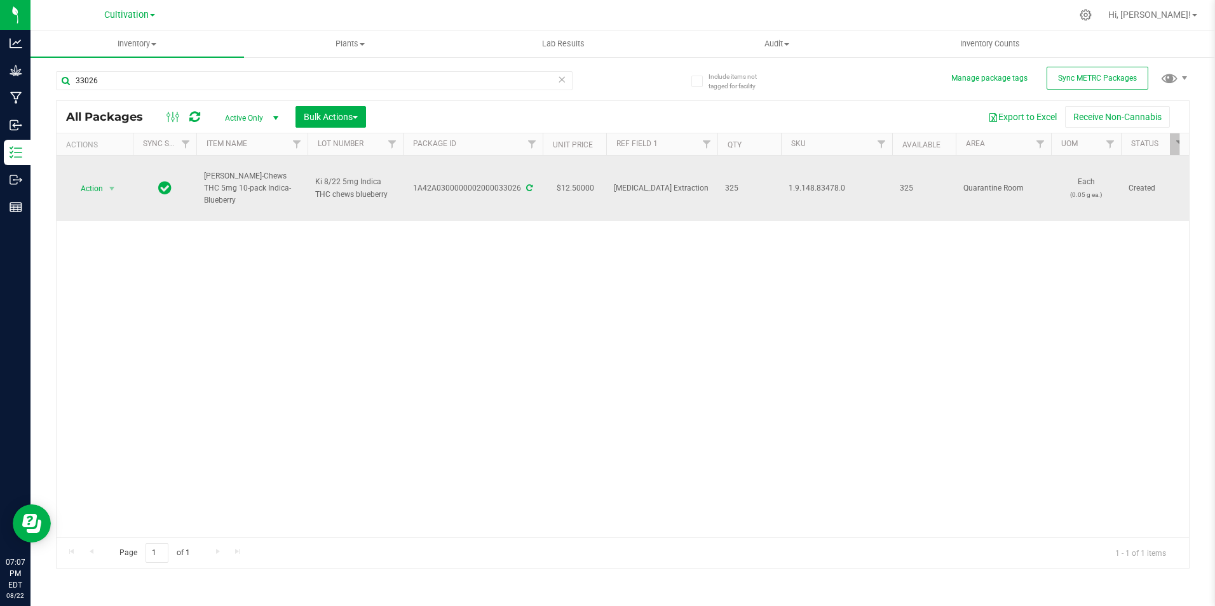
drag, startPoint x: 410, startPoint y: 189, endPoint x: 519, endPoint y: 188, distance: 109.3
click at [519, 188] on div "1A42A0300000002000033026" at bounding box center [473, 188] width 144 height 12
drag, startPoint x: 278, startPoint y: 195, endPoint x: 195, endPoint y: 190, distance: 83.4
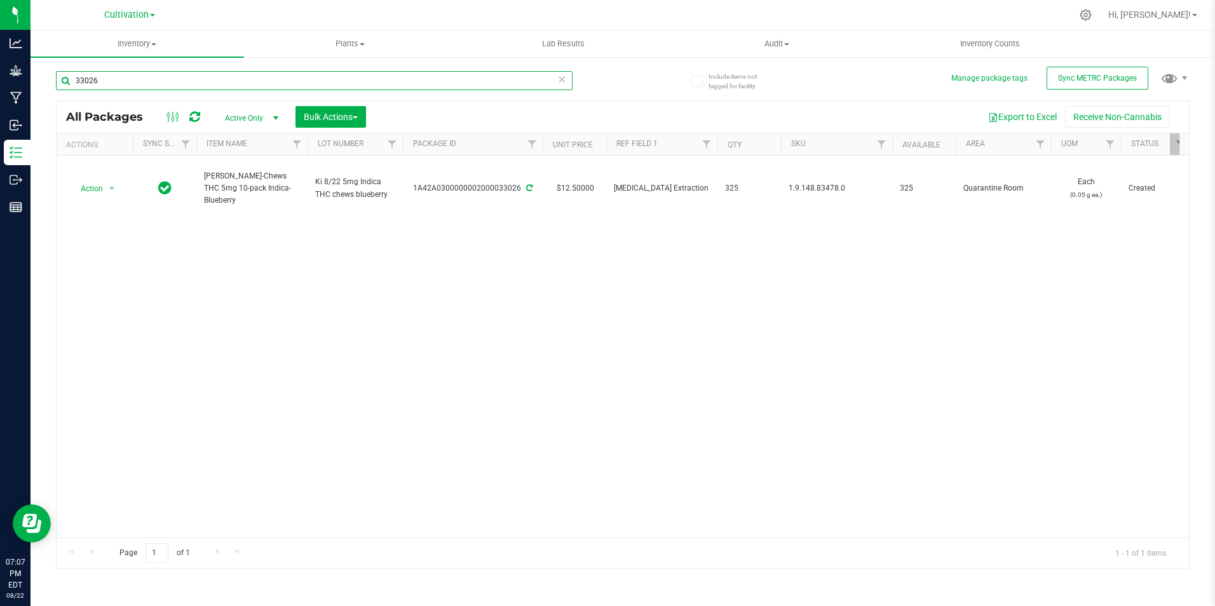
click at [104, 80] on input "33026" at bounding box center [314, 80] width 517 height 19
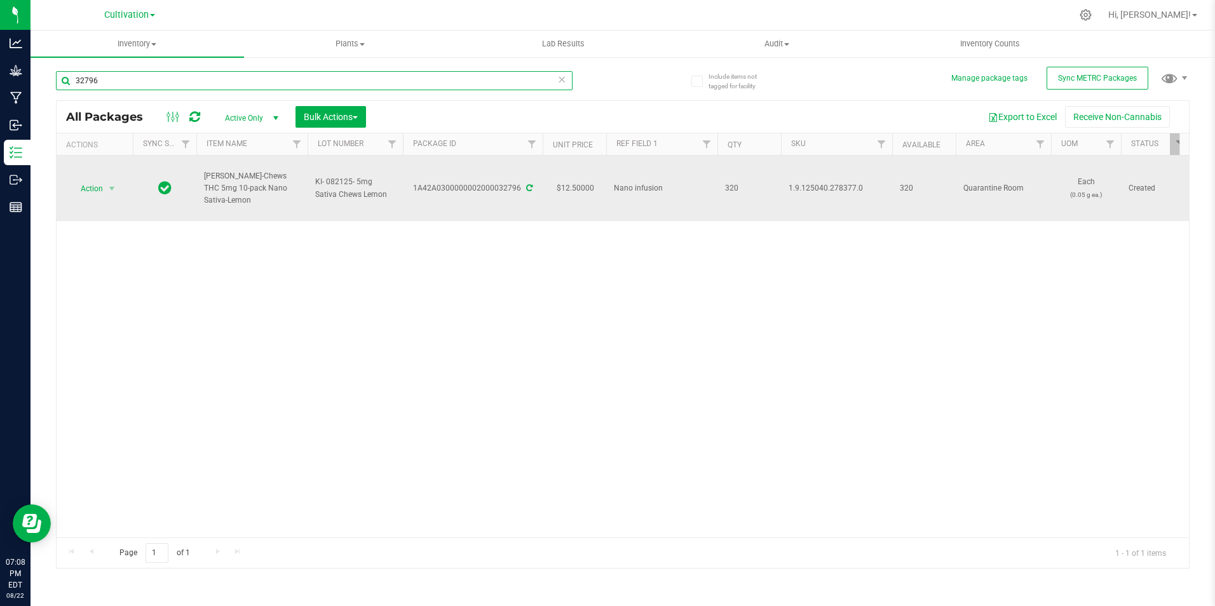
type input "32796"
drag, startPoint x: 414, startPoint y: 194, endPoint x: 521, endPoint y: 205, distance: 106.8
click at [521, 205] on td "1A42A0300000002000032796" at bounding box center [473, 188] width 140 height 65
drag, startPoint x: 280, startPoint y: 195, endPoint x: 198, endPoint y: 181, distance: 83.8
click at [198, 181] on td "[PERSON_NAME]-Chews THC 5mg 10-pack Nano Sativa-Lemon" at bounding box center [251, 188] width 111 height 65
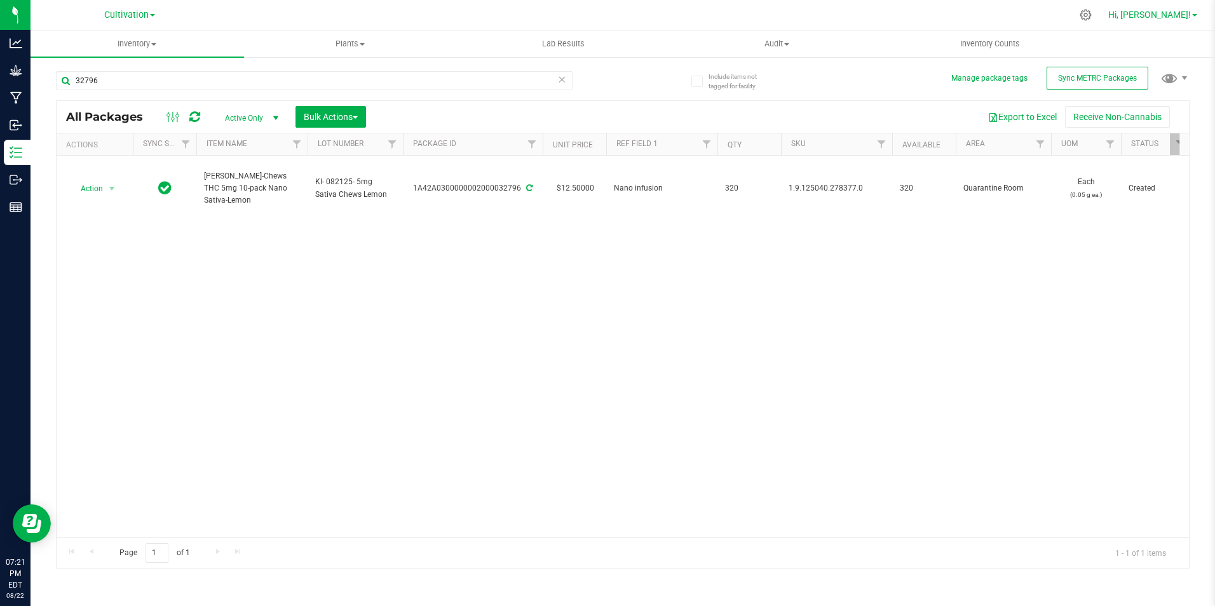
click at [1192, 13] on link "Hi, [PERSON_NAME]!" at bounding box center [1153, 14] width 99 height 13
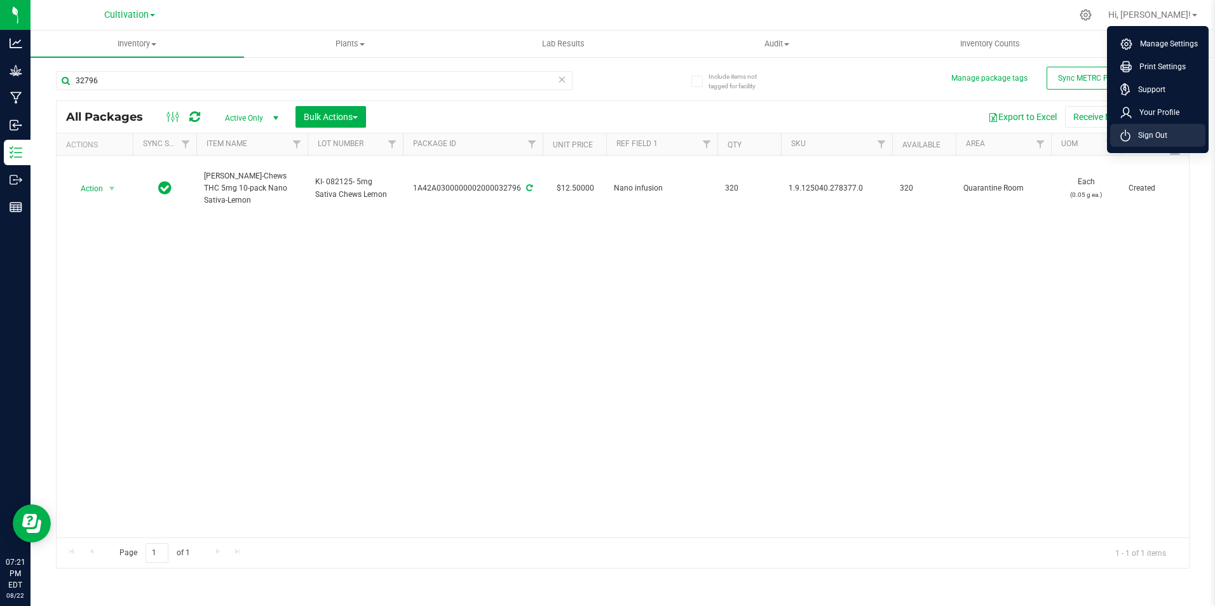
click at [1147, 131] on span "Sign Out" at bounding box center [1149, 135] width 37 height 13
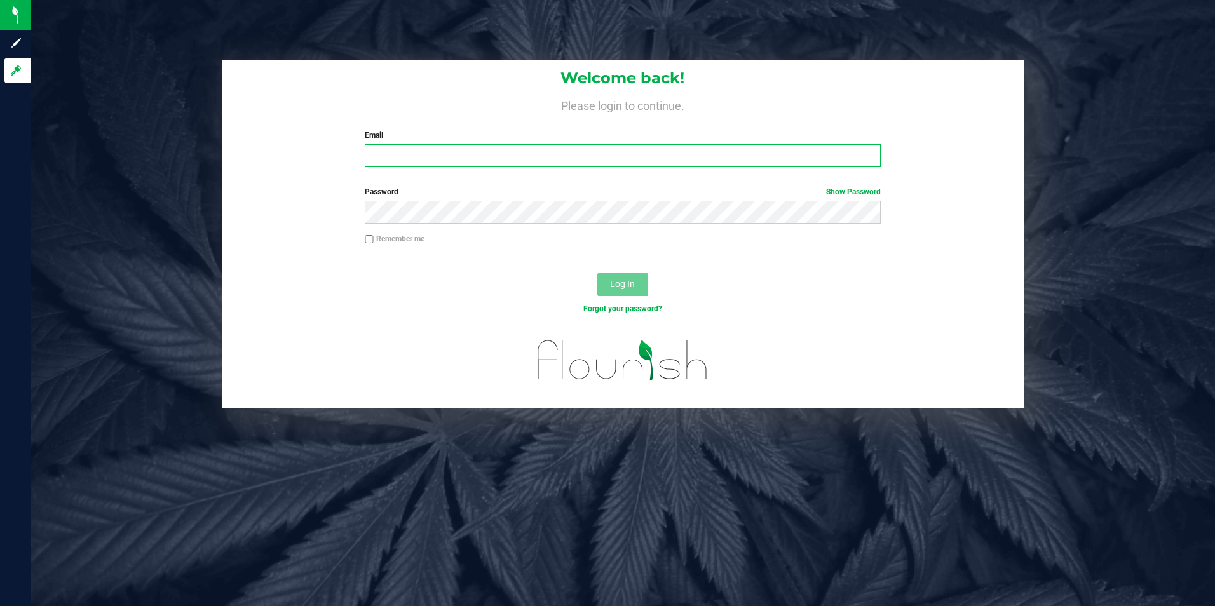
type input "[EMAIL_ADDRESS][DOMAIN_NAME]"
